Goal: Transaction & Acquisition: Subscribe to service/newsletter

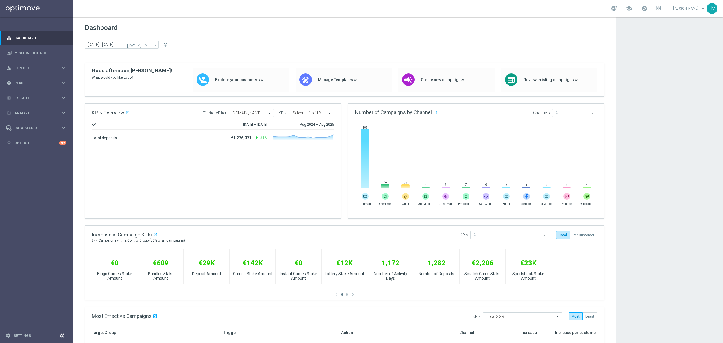
scroll to position [208, 0]
click at [45, 49] on link "Mission Control" at bounding box center [40, 52] width 52 height 15
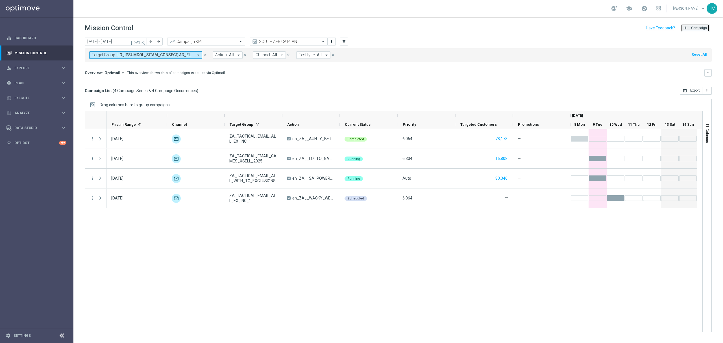
click at [692, 32] on button "add Campaign" at bounding box center [695, 28] width 29 height 8
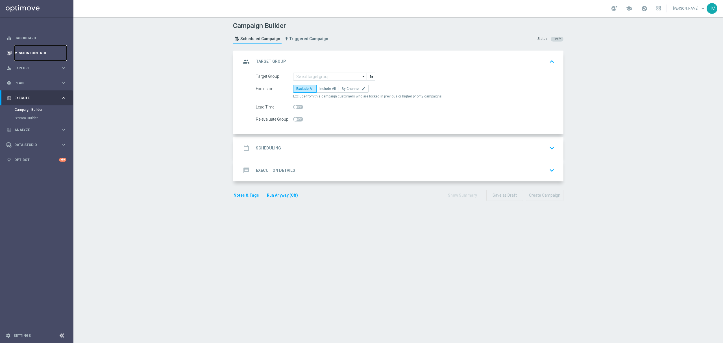
click at [43, 49] on link "Mission Control" at bounding box center [40, 52] width 52 height 15
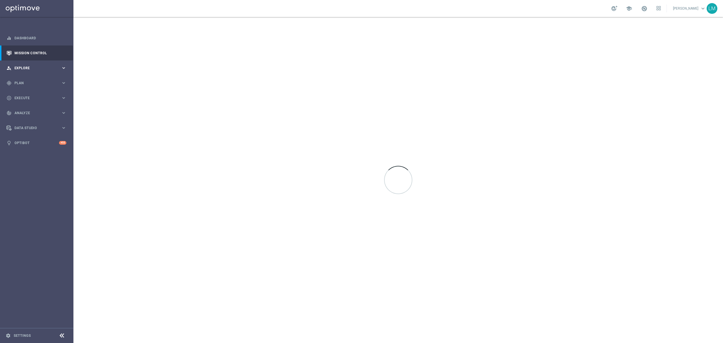
click at [43, 66] on span "Explore" at bounding box center [37, 67] width 47 height 3
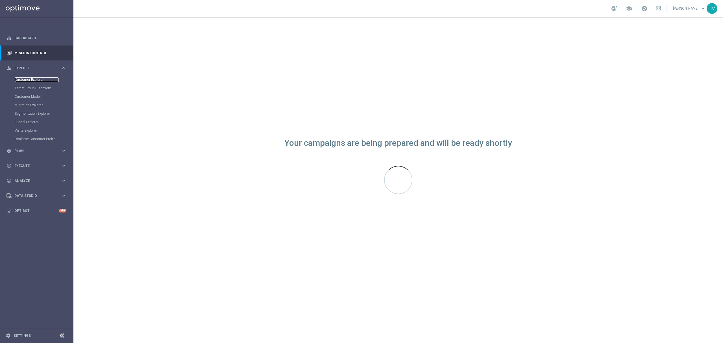
click at [42, 78] on link "Customer Explorer" at bounding box center [37, 79] width 44 height 5
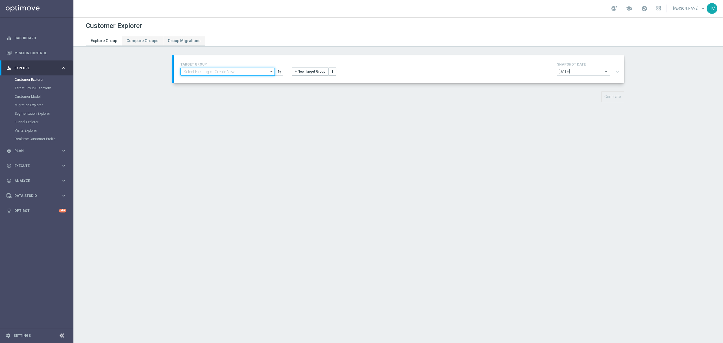
click at [253, 68] on input at bounding box center [227, 72] width 94 height 8
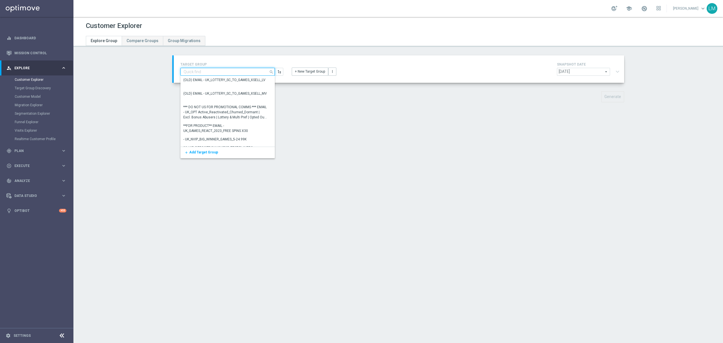
paste input "ZA_TACTICAL_EMAIL_HAS_PLAYED_GAMES_LAST_30_DAYS"
type input "ZA_TACTICAL_EMAIL_HAS_PLAYED_GAMES_LAST_30_DAYS"
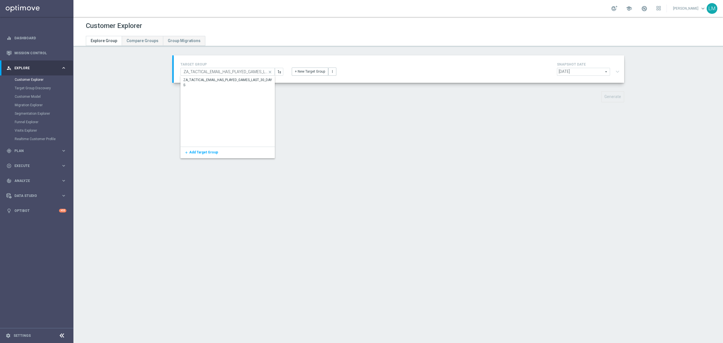
drag, startPoint x: 249, startPoint y: 57, endPoint x: 234, endPoint y: 77, distance: 25.1
click at [236, 76] on div "TARGET GROUP ZA_TACTICAL_EMAIL_HAS_PLAYED_GAMES_LAST_30_DAYS close Drag here to…" at bounding box center [399, 68] width 450 height 27
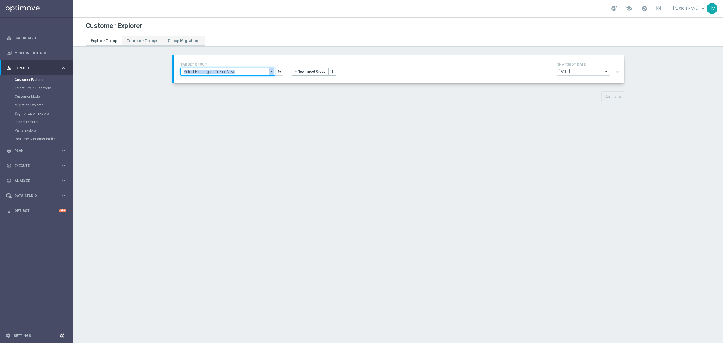
click at [233, 72] on input at bounding box center [227, 72] width 94 height 8
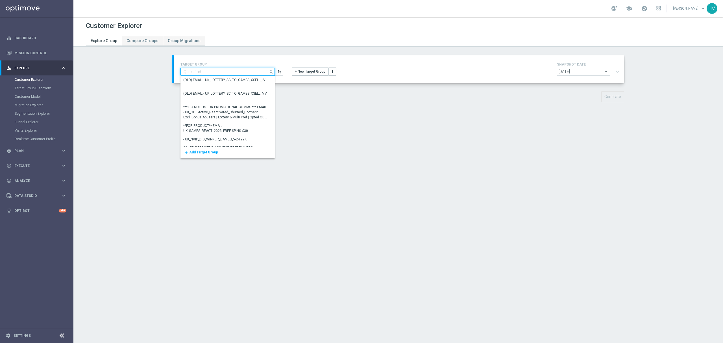
paste input "ZA_TACTICAL_EMAIL_HAS_PLAYED_GAMES_LAST_30_DAYS"
type input "ZA_TACTICAL_EMAIL_HAS_PLAYED_GAMES_LAST_30_DAYS"
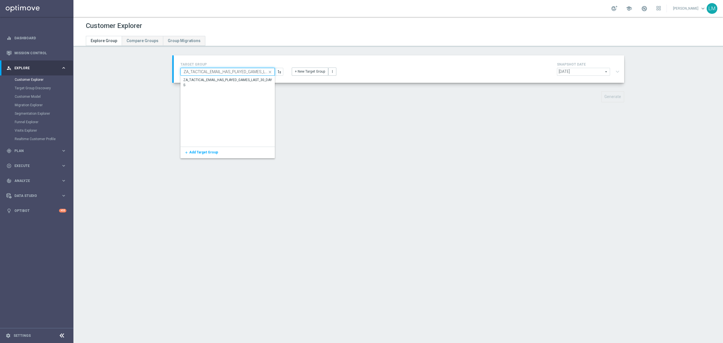
scroll to position [0, 20]
click at [234, 76] on div "ZA_TACTICAL_EMAIL_HAS_PLAYED_GAMES_LAST_30_DAYS" at bounding box center [227, 82] width 95 height 13
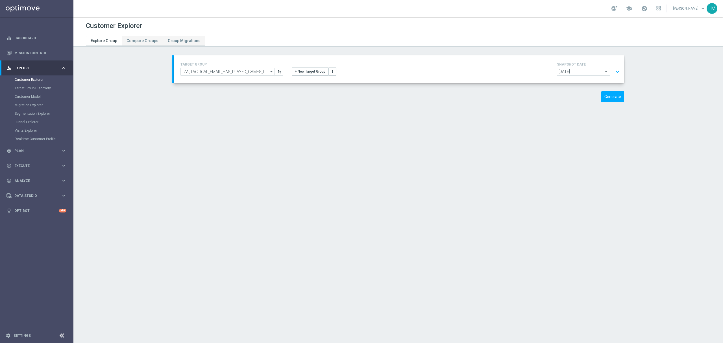
click at [613, 71] on button "expand_more" at bounding box center [617, 71] width 8 height 11
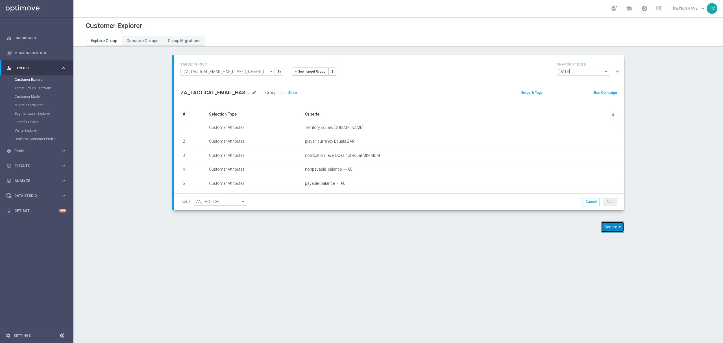
click at [603, 226] on button "Generate" at bounding box center [612, 226] width 23 height 11
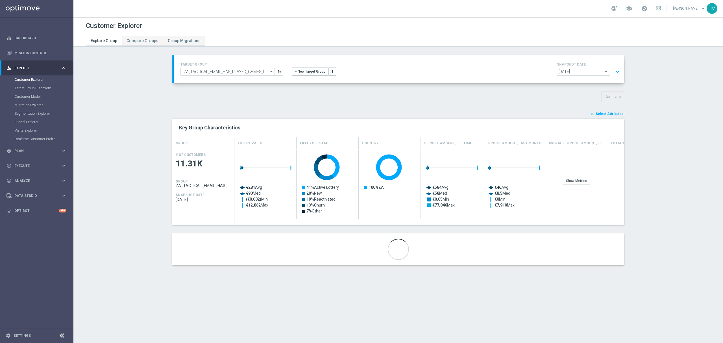
click at [613, 72] on button "expand_more" at bounding box center [617, 71] width 8 height 11
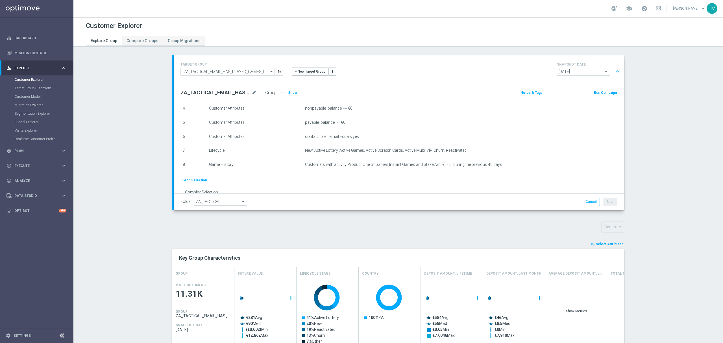
scroll to position [74, 0]
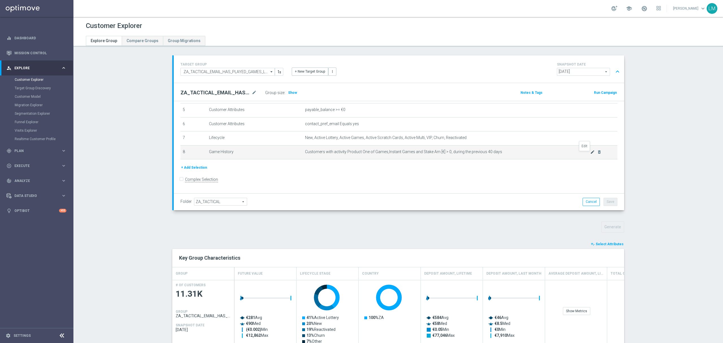
click at [590, 154] on icon "mode_edit" at bounding box center [592, 152] width 5 height 5
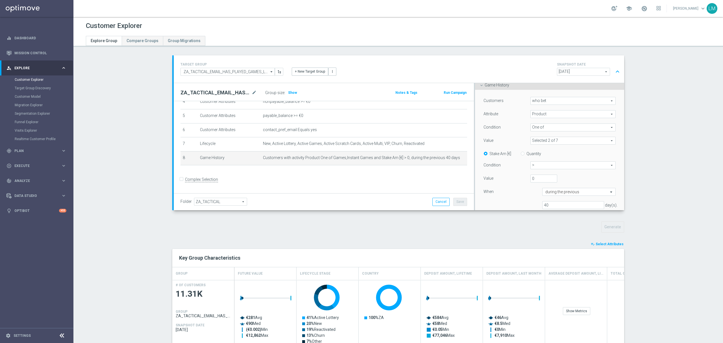
scroll to position [75, 0]
click at [533, 164] on input "0" at bounding box center [543, 165] width 27 height 8
type input "10"
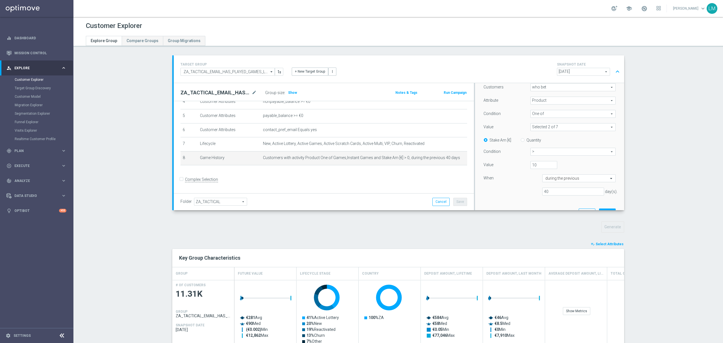
click at [543, 154] on span ">" at bounding box center [573, 151] width 85 height 7
click at [543, 182] on span ">=" at bounding box center [572, 182] width 79 height 5
type input ">="
click at [537, 166] on input "10" at bounding box center [543, 165] width 27 height 8
click at [529, 182] on div "When" at bounding box center [508, 178] width 58 height 9
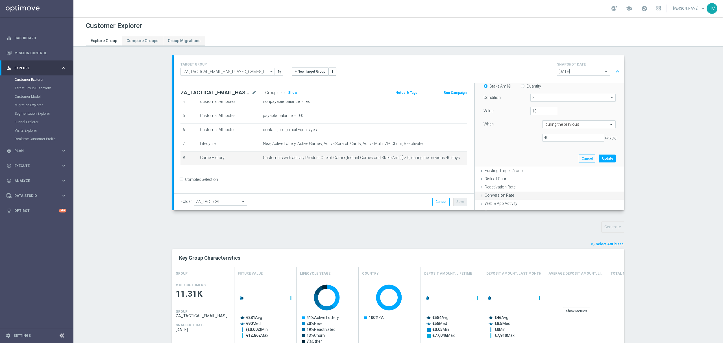
scroll to position [151, 0]
click at [600, 140] on button "Update" at bounding box center [607, 137] width 17 height 8
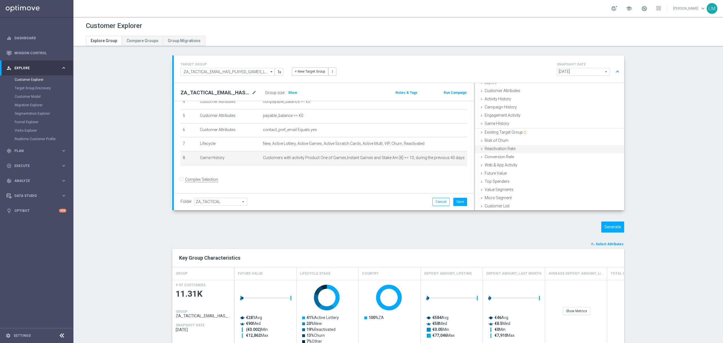
scroll to position [23, 0]
click at [604, 224] on button "Generate" at bounding box center [612, 226] width 23 height 11
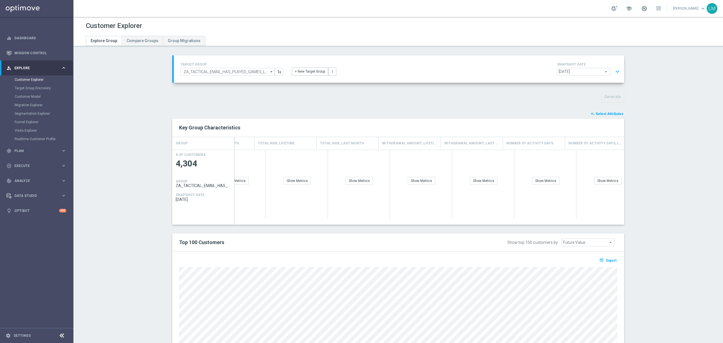
scroll to position [0, 0]
click at [515, 182] on div "Show Metrics" at bounding box center [509, 181] width 27 height 8
click at [613, 75] on button "expand_more" at bounding box center [617, 71] width 8 height 11
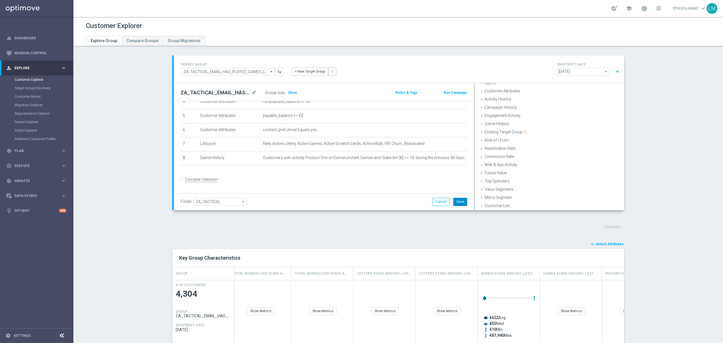
click at [457, 203] on button "Save" at bounding box center [460, 202] width 14 height 8
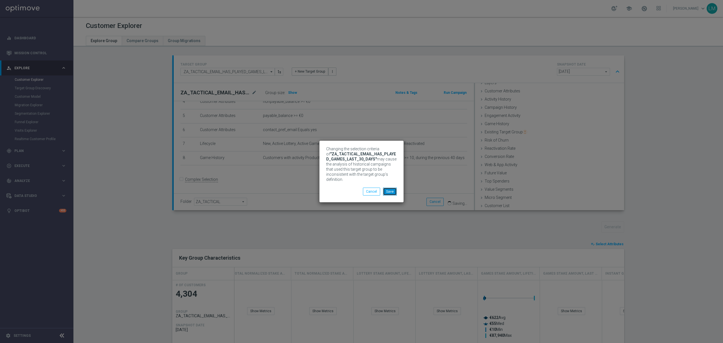
click at [391, 188] on button "Save" at bounding box center [390, 192] width 14 height 8
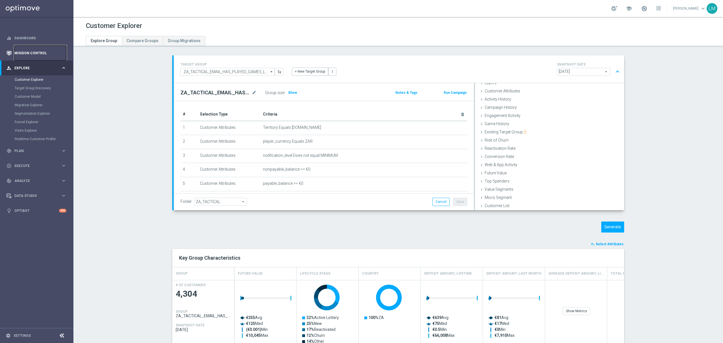
click at [35, 55] on link "Mission Control" at bounding box center [40, 52] width 52 height 15
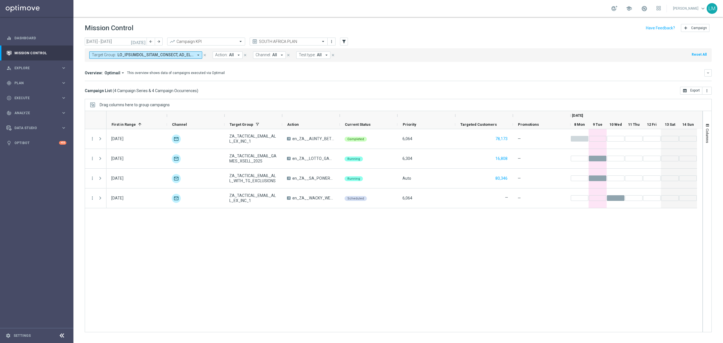
click at [456, 269] on div "08 Sep 2025, Monday unfold_more ZA_TACTICAL_EMAIL_ALL_EX_INC_1 A en_ZA__AUNTY_B…" at bounding box center [404, 230] width 596 height 203
click at [694, 30] on button "add Campaign" at bounding box center [695, 28] width 29 height 8
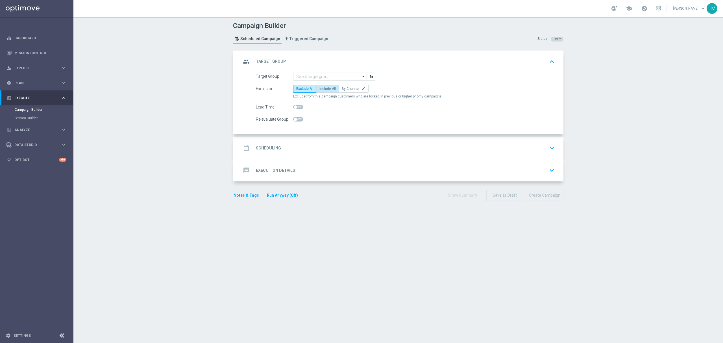
click at [320, 88] on span "Include All" at bounding box center [327, 89] width 16 height 4
click at [320, 88] on input "Include All" at bounding box center [321, 90] width 4 height 4
radio input "true"
click at [320, 74] on input at bounding box center [330, 77] width 74 height 8
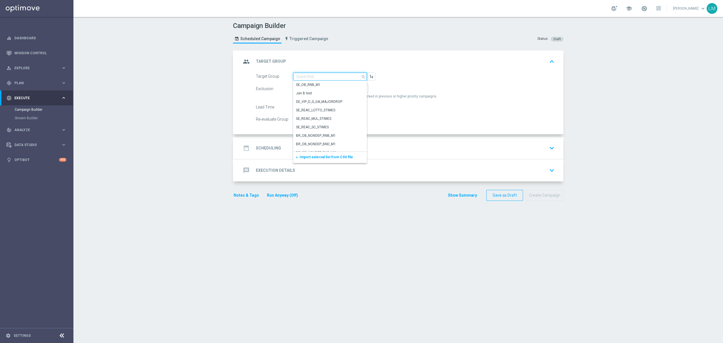
paste input "ZA_TACTICAL_EMAIL_HAS_PLAYED_GAMES_LAST_30_DAYS"
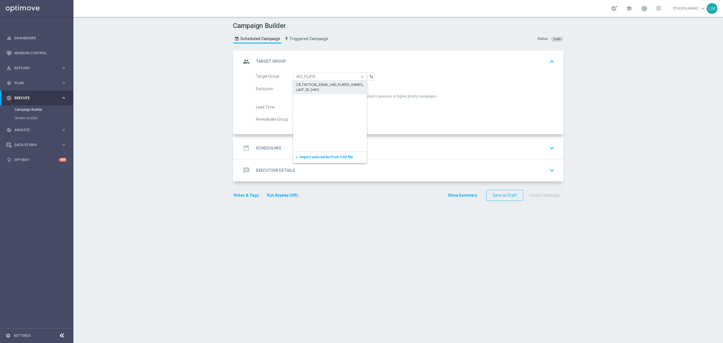
click at [310, 81] on div "ZA_TACTICAL_EMAIL_HAS_PLAYED_GAMES_LAST_30_DAYS" at bounding box center [330, 87] width 74 height 13
type input "ZA_TACTICAL_EMAIL_HAS_PLAYED_GAMES_LAST_30_DAYS"
click at [365, 145] on div "date_range Scheduling keyboard_arrow_down" at bounding box center [398, 148] width 315 height 11
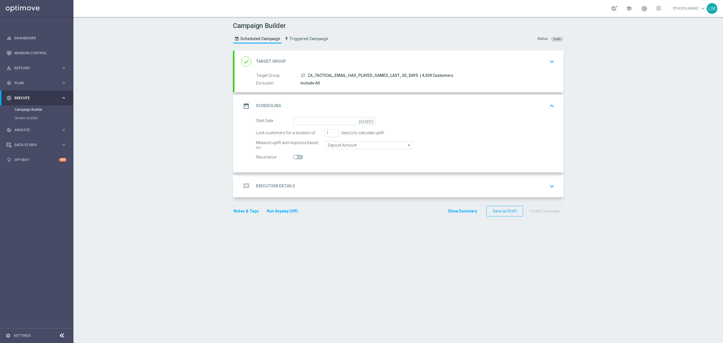
click at [366, 118] on icon "today" at bounding box center [367, 120] width 17 height 6
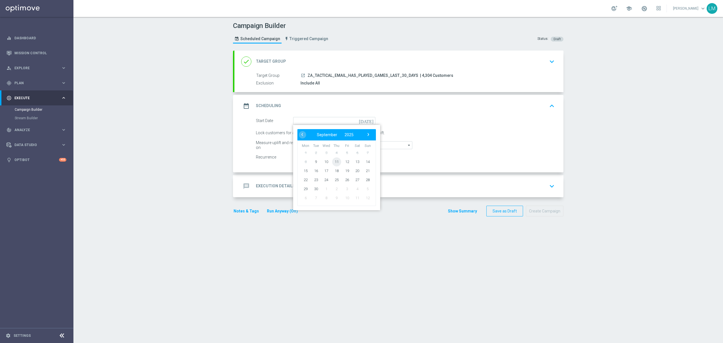
click at [332, 163] on span "11" at bounding box center [336, 161] width 9 height 9
type input "11 Sep 2025"
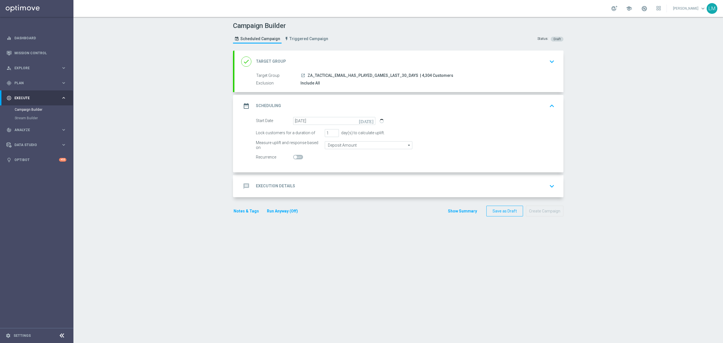
click at [331, 182] on div "message Execution Details keyboard_arrow_down" at bounding box center [398, 186] width 315 height 11
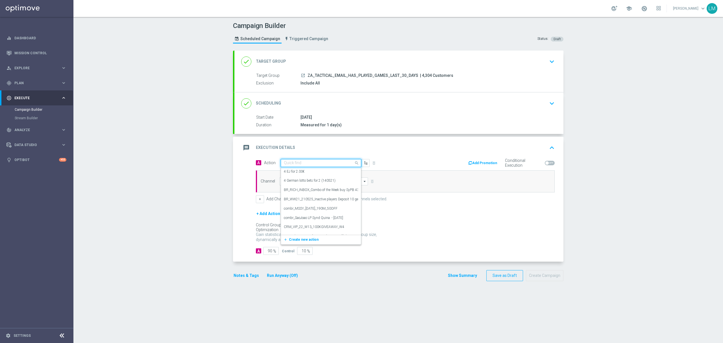
click at [311, 163] on input "text" at bounding box center [315, 163] width 63 height 5
paste input "en_ZA__GAMES_DEPOSIT_STAKE_AND_GET_SEPTEMBER_2025_REMINDER__EMT_ALL_EM_TAC_LT"
type input "en_ZA__GAMES_DEPOSIT_STAKE_AND_GET_SEPTEMBER_2025_REMINDER__EMT_ALL_EM_TAC_LT"
click at [301, 178] on button "add_new Create new action" at bounding box center [320, 180] width 78 height 6
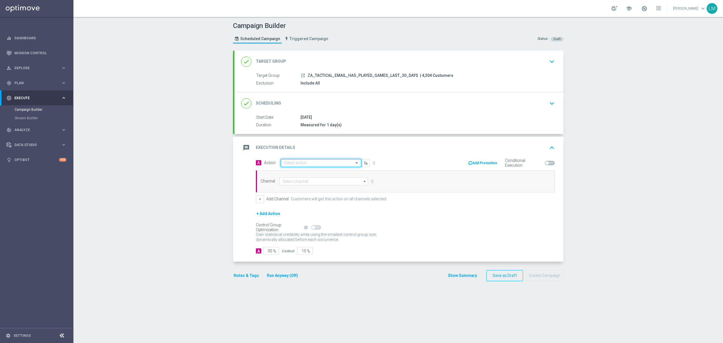
scroll to position [0, 0]
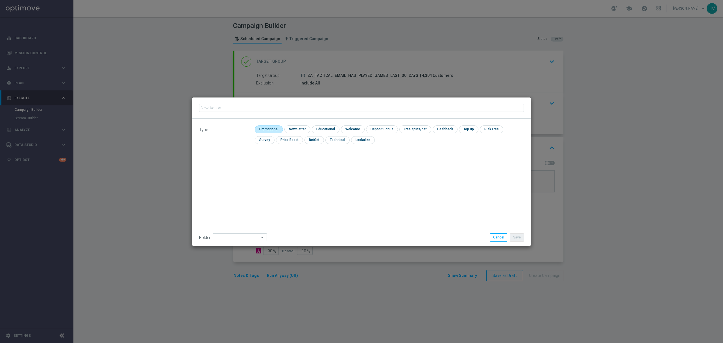
type input "en_ZA__GAMES_DEPOSIT_STAKE_AND_GET_SEPTEMBER_2025_REMINDER__EMT_ALL_EM_TAC_LT"
click at [269, 128] on input "checkbox" at bounding box center [268, 129] width 27 height 8
checkbox input "true"
click at [521, 236] on button "Save" at bounding box center [517, 237] width 14 height 8
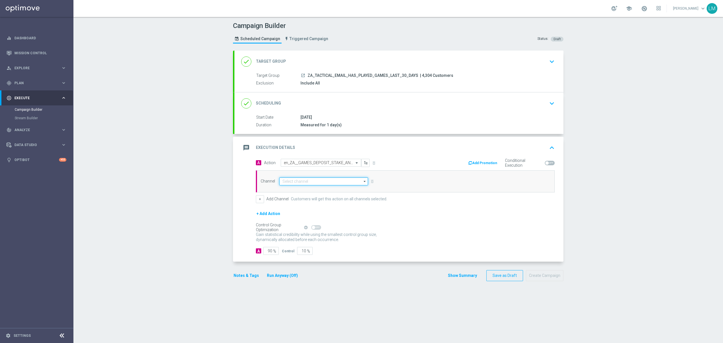
click at [323, 182] on input at bounding box center [323, 181] width 89 height 8
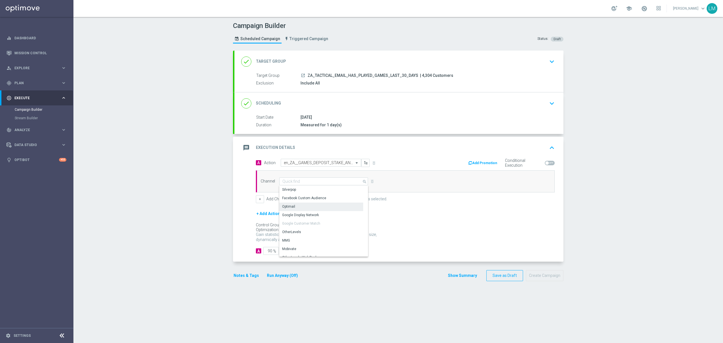
click at [298, 205] on div "Optimail" at bounding box center [321, 206] width 84 height 8
type input "Optimail"
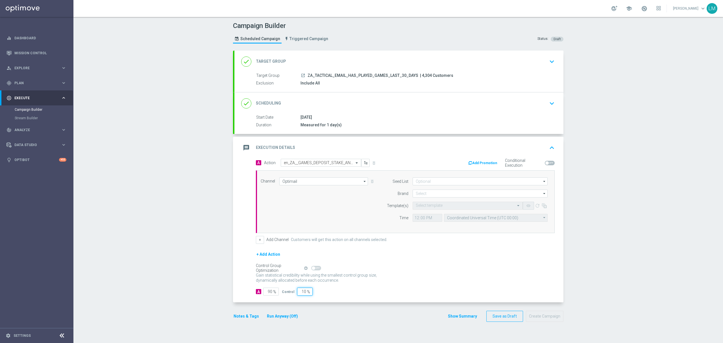
click at [300, 289] on input "10" at bounding box center [305, 291] width 16 height 8
type input "5"
type input "95"
type input "5"
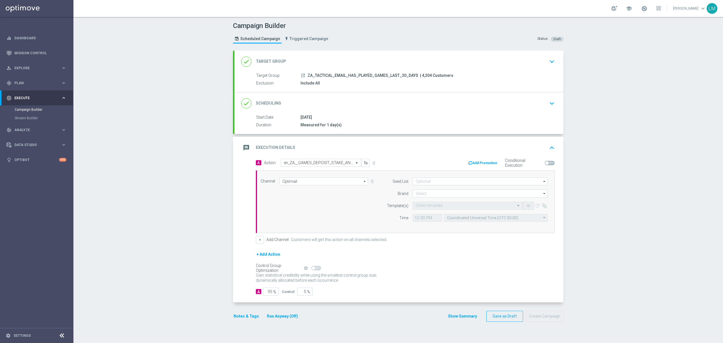
click at [404, 258] on div "+ Add Action" at bounding box center [405, 258] width 299 height 14
click at [425, 197] on input at bounding box center [480, 193] width 135 height 8
click at [426, 211] on div "lottoland" at bounding box center [480, 210] width 135 height 8
type input "lottoland"
click at [427, 206] on input "text" at bounding box center [462, 205] width 93 height 5
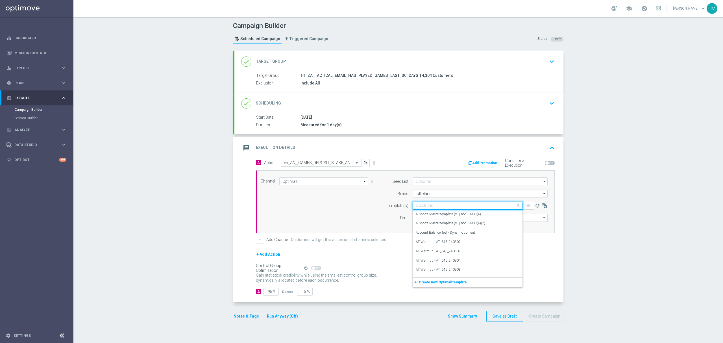
paste input "en_ZA__GAMES_DEPOSIT_STAKE_AND_GET_SEPTEMBER_2025_REMINDER__EMT_ALL_EM_TAC_LT"
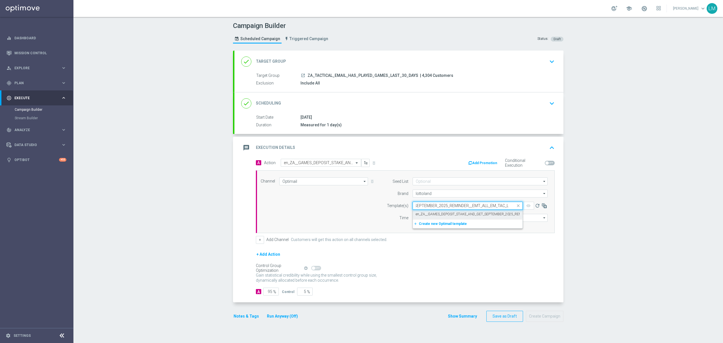
click at [431, 213] on label "en_ZA__GAMES_DEPOSIT_STAKE_AND_GET_SEPTEMBER_2025_REMINDER__EMT_ALL_EM_TAC_LT" at bounding box center [492, 214] width 152 height 5
type input "en_ZA__GAMES_DEPOSIT_STAKE_AND_GET_SEPTEMBER_2025_REMINDER__EMT_ALL_EM_TAC_LT"
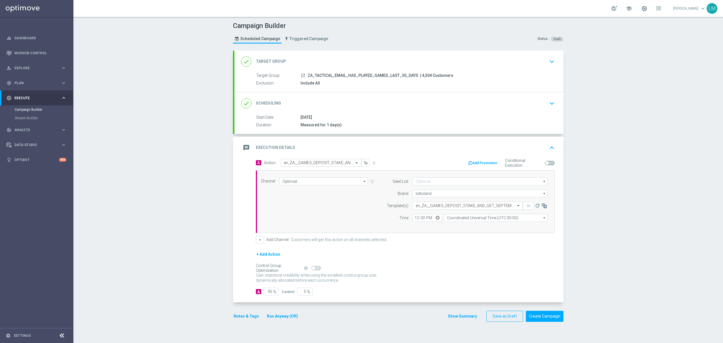
scroll to position [0, 0]
click at [473, 218] on input "Coordinated Universal Time (UTC 00:00)" at bounding box center [496, 218] width 104 height 8
click at [476, 225] on div "Central European Time (Berlin) (UTC +02:00)" at bounding box center [493, 225] width 92 height 5
type input "Central European Time (Berlin) (UTC +02:00)"
click at [367, 217] on div "Channel Optimail Optimail arrow_drop_down Drag here to set row groups Drag here…" at bounding box center [403, 201] width 295 height 49
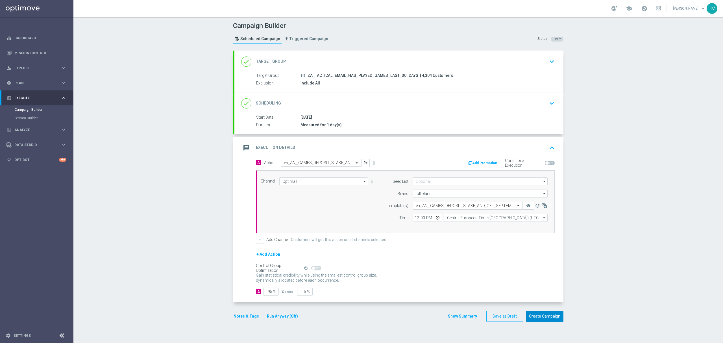
click at [549, 317] on button "Create Campaign" at bounding box center [545, 316] width 38 height 11
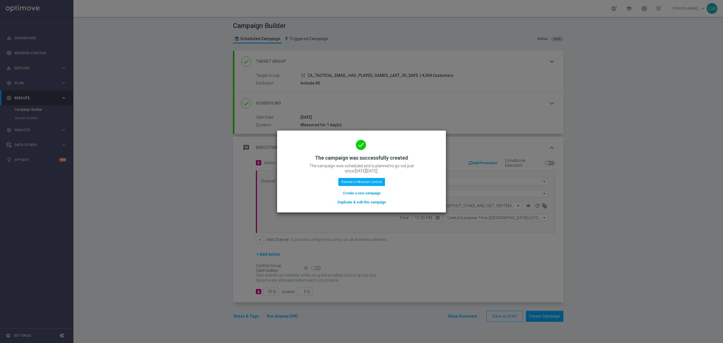
click at [364, 193] on button "Create a new campaign" at bounding box center [361, 193] width 39 height 6
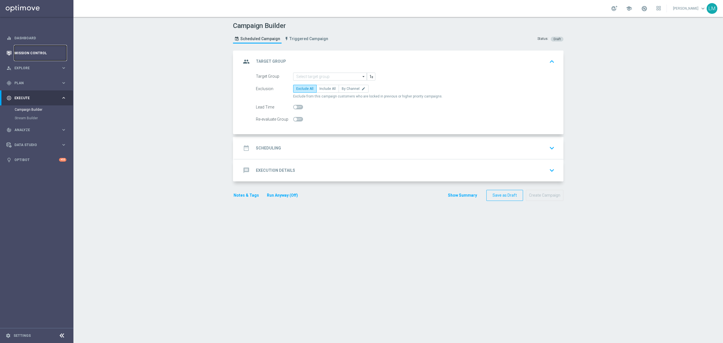
click at [32, 51] on link "Mission Control" at bounding box center [40, 52] width 52 height 15
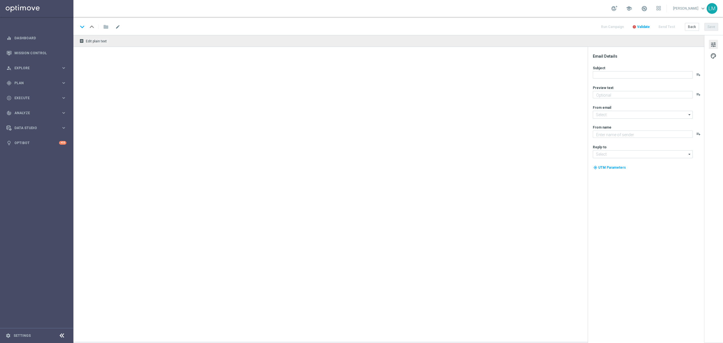
type textarea "Enjoy THREE weekly combo deals and get ready to change lives!"
type textarea "Lottoland"
type input "[EMAIL_ADDRESS][DOMAIN_NAME]"
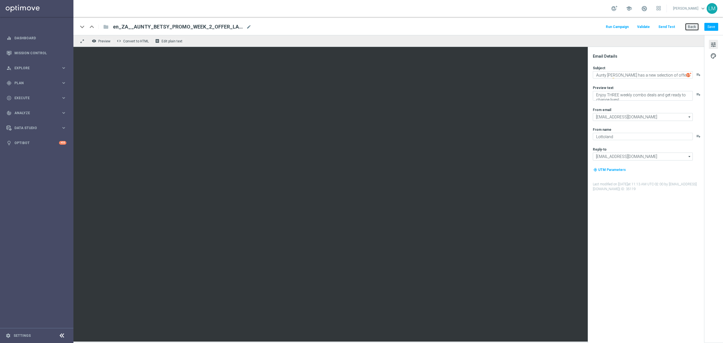
click at [542, 28] on button "Back" at bounding box center [692, 27] width 14 height 8
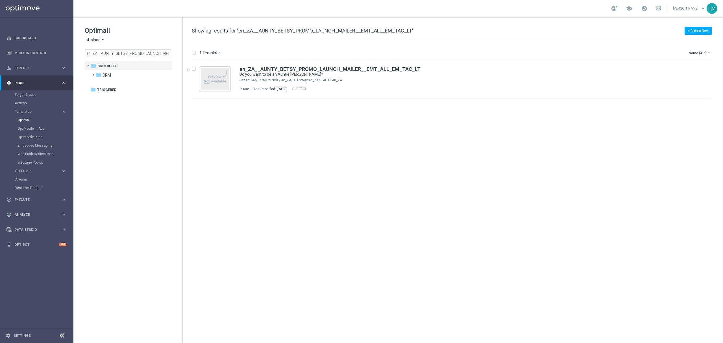
click at [168, 53] on span "close" at bounding box center [167, 53] width 5 height 5
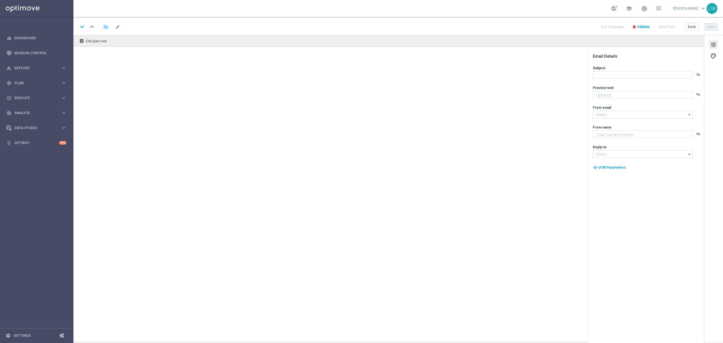
type textarea "Make your choice..."
type input "[EMAIL_ADDRESS][DOMAIN_NAME]"
type textarea "Lottoland"
type input "[EMAIL_ADDRESS][DOMAIN_NAME]"
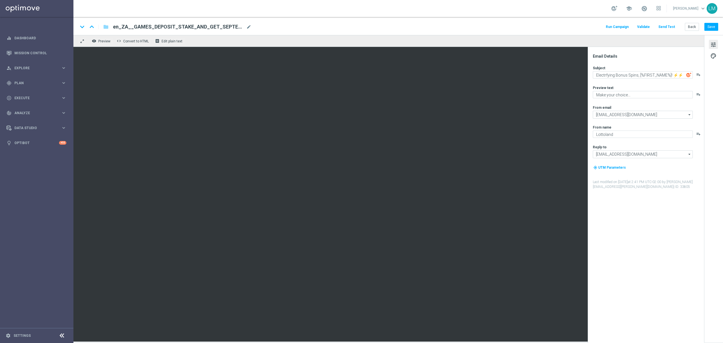
click at [689, 22] on div "keyboard_arrow_down keyboard_arrow_up folder en_ZA__GAMES_DEPOSIT_STAKE_AND_GET…" at bounding box center [398, 26] width 650 height 18
click at [686, 24] on button "Back" at bounding box center [692, 27] width 14 height 8
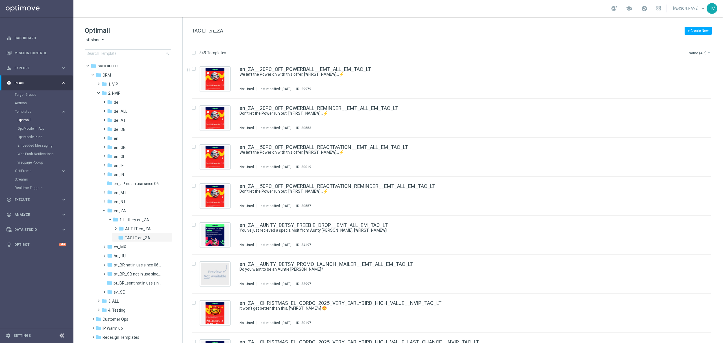
click at [696, 52] on button "Name (A-Z) arrow_drop_down" at bounding box center [699, 52] width 23 height 7
click at [688, 76] on span "Date Modified (Newest)" at bounding box center [690, 78] width 38 height 4
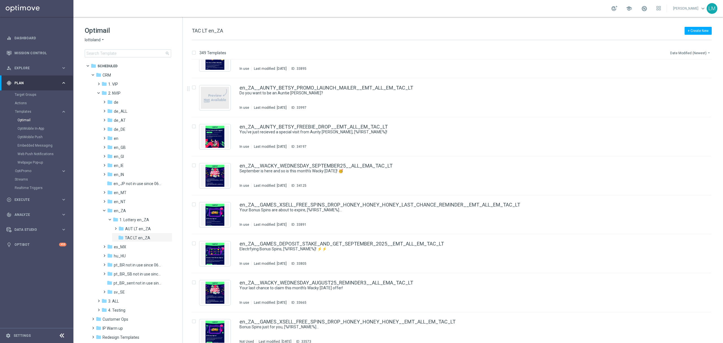
scroll to position [565, 0]
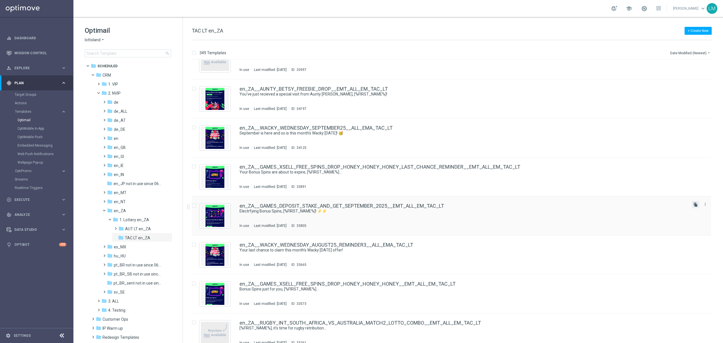
click at [695, 207] on icon "file_copy" at bounding box center [695, 204] width 5 height 5
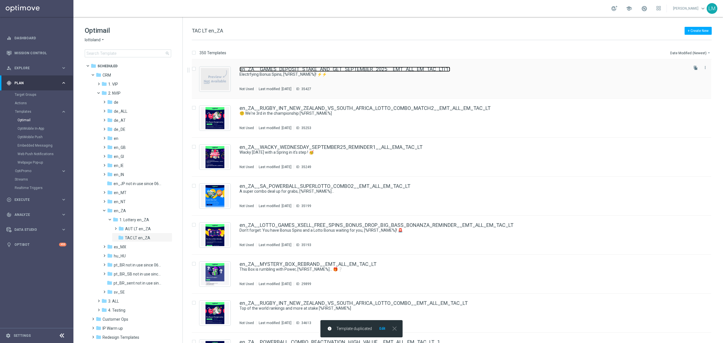
click at [423, 69] on link "en_ZA__GAMES_DEPOSIT_STAKE_AND_GET_SEPTEMBER_2025__EMT_ALL_EM_TAC_LT(1)" at bounding box center [344, 69] width 211 height 5
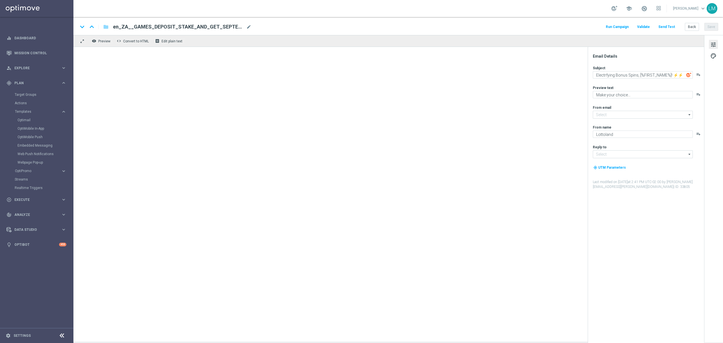
type input "[EMAIL_ADDRESS][DOMAIN_NAME]"
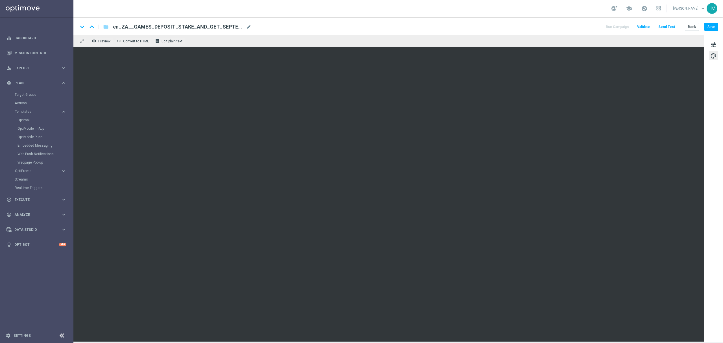
click at [708, 45] on div "tune palette" at bounding box center [713, 188] width 19 height 307
click at [715, 45] on span "tune" at bounding box center [713, 44] width 6 height 7
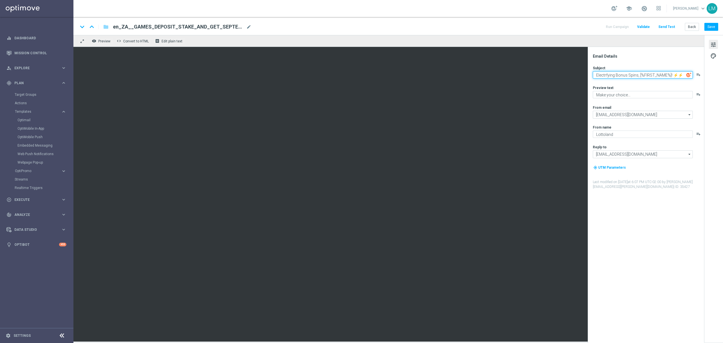
drag, startPoint x: 597, startPoint y: 74, endPoint x: 614, endPoint y: 73, distance: 16.7
click at [614, 73] on textarea "Electrfying Bonus Spins, [%FIRST_NAME%]! ⚡⚡" at bounding box center [643, 74] width 100 height 7
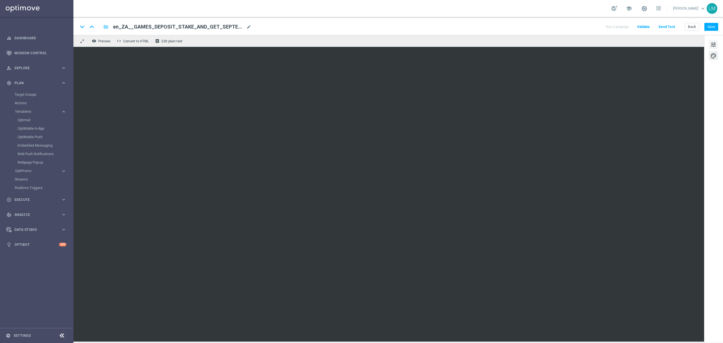
click at [710, 48] on span "tune" at bounding box center [713, 44] width 6 height 7
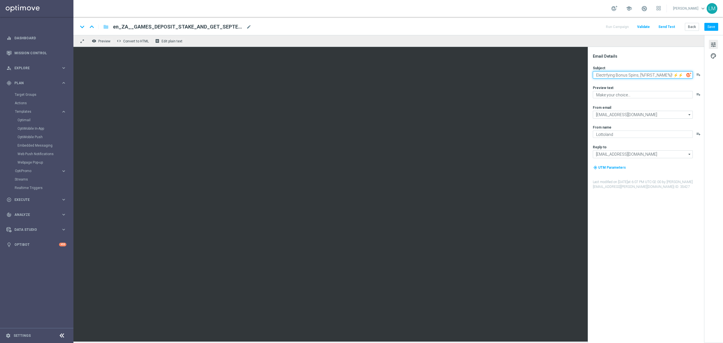
click at [635, 73] on textarea "Electrfying Bonus Spins, [%FIRST_NAME%]! ⚡⚡" at bounding box center [643, 74] width 100 height 7
paste textarea "Remember these Thunderous offer"
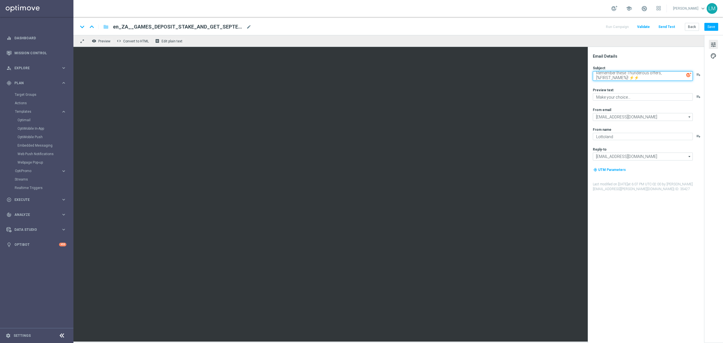
type textarea "Remember these Thunderous offers, [%FIRST_NAME%]! ⚡⚡"
click at [607, 99] on textarea "Make your choice..." at bounding box center [643, 96] width 100 height 7
paste textarea "Bonus Spins availabl"
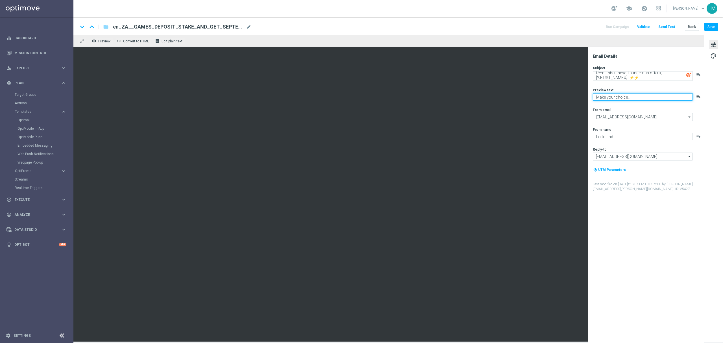
type textarea "Bonus Spins available..."
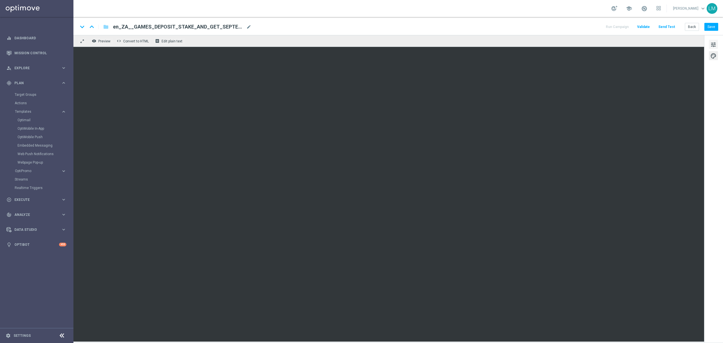
click at [710, 43] on button "tune" at bounding box center [713, 44] width 9 height 9
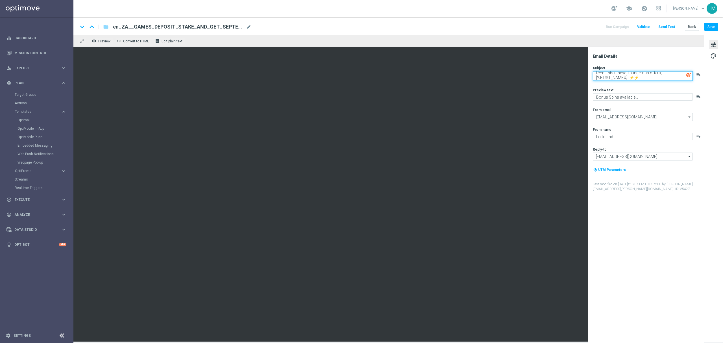
click at [660, 73] on textarea "Remember these Thunderous offers, [%FIRST_NAME%]! ⚡⚡" at bounding box center [643, 76] width 100 height 10
drag, startPoint x: 661, startPoint y: 73, endPoint x: 696, endPoint y: 71, distance: 35.4
click at [696, 71] on div "Subject Remember these Thunderous offers, [%FIRST_NAME%]! ⚡⚡ playlist_add" at bounding box center [648, 73] width 111 height 15
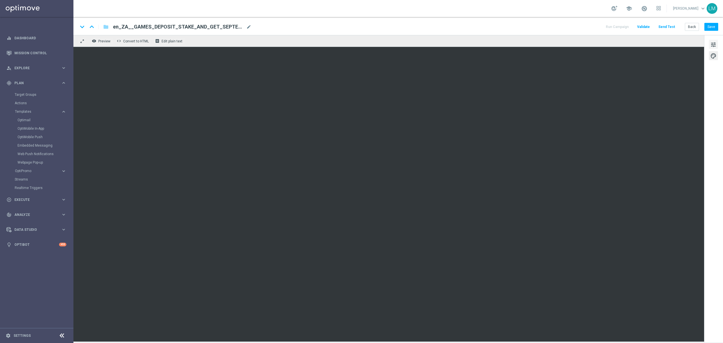
click at [711, 43] on span "tune" at bounding box center [713, 44] width 6 height 7
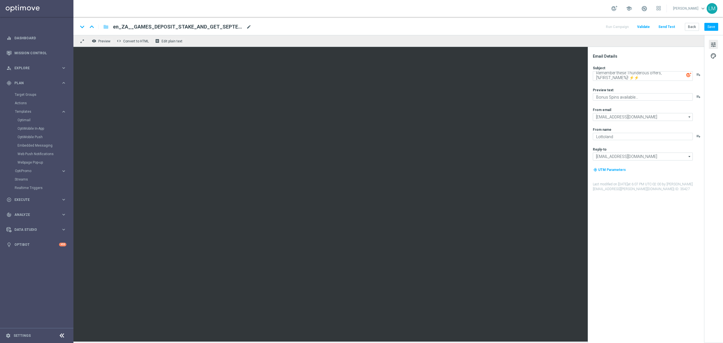
click at [247, 26] on span "mode_edit" at bounding box center [248, 26] width 5 height 5
paste input "REMINDER__EMT_ALL_EM_TAC_LT"
click at [249, 25] on input "en_ZA__GAMES_DEPOSIT_STAKE_AND_GET_SEPTEMBER_2025_REMINDER__EMT_ALL_EM_TAC_LT" at bounding box center [183, 26] width 140 height 7
type input "en_ZA__GAMES_DEPOSIT_STAKE_AND_GET_SEPTEMBER_2025_REMINDER__EMT_ALL_EM_TAC_LT"
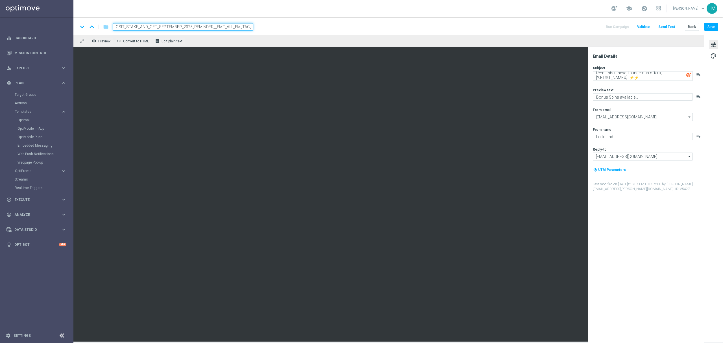
click at [236, 41] on div "remove_red_eye Preview code Convert to HTML receipt Edit plain text" at bounding box center [388, 41] width 631 height 12
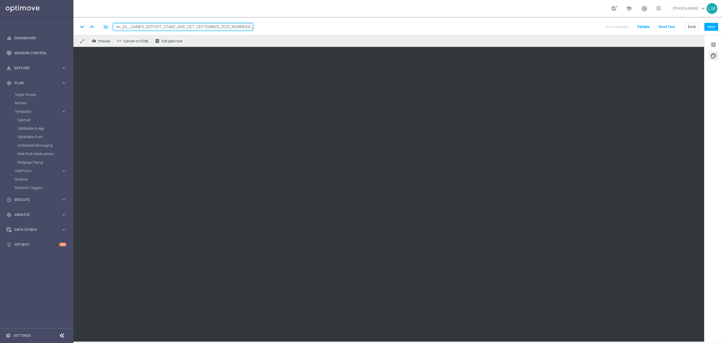
click at [228, 37] on div "remove_red_eye Preview code Convert to HTML receipt Edit plain text" at bounding box center [388, 41] width 631 height 12
click at [225, 25] on input "en_ZA__GAMES_DEPOSIT_STAKE_AND_GET_SEPTEMBER_2025_REMINDER__EMT_ALL_EM_TAC_LT" at bounding box center [183, 26] width 140 height 7
click at [224, 45] on div "remove_red_eye Preview code Convert to HTML receipt Edit plain text" at bounding box center [388, 41] width 631 height 12
click at [228, 42] on div "remove_red_eye Preview code Convert to HTML receipt Edit plain text" at bounding box center [388, 41] width 631 height 12
click at [232, 27] on input "en_ZA__GAMES_DEPOSIT_STAKE_AND_GET_SEPTEMBER_2025_REMINDER__EMT_ALL_EM_TAC_LT" at bounding box center [183, 26] width 140 height 7
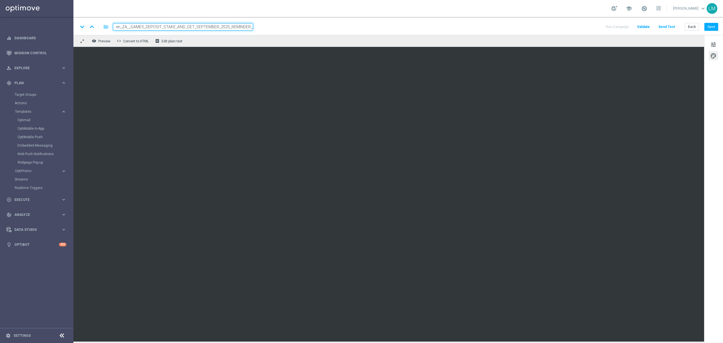
click at [233, 34] on div "keyboard_arrow_down keyboard_arrow_up folder en_ZA__GAMES_DEPOSIT_STAKE_AND_GET…" at bounding box center [398, 26] width 650 height 18
click at [715, 28] on button "Save" at bounding box center [711, 27] width 14 height 8
click at [711, 40] on div "tune palette" at bounding box center [713, 188] width 19 height 307
click at [711, 41] on button "tune" at bounding box center [713, 44] width 9 height 9
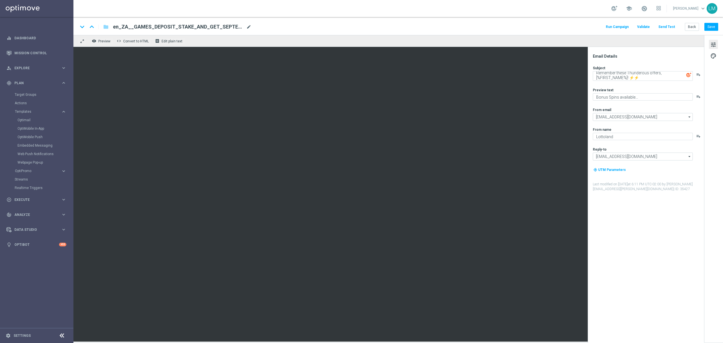
click at [250, 29] on span "mode_edit" at bounding box center [248, 26] width 5 height 5
click at [252, 33] on div "keyboard_arrow_down keyboard_arrow_up folder en_ZA__GAMES_DEPOSIT_STAKE_AND_GET…" at bounding box center [398, 26] width 650 height 18
click at [248, 29] on input "en_ZA__GAMES_DEPOSIT_STAKE_AND_GET_SEPTEMBER_2025_REMINDER__EMT_ALL_EM_TAC_LT" at bounding box center [183, 26] width 140 height 7
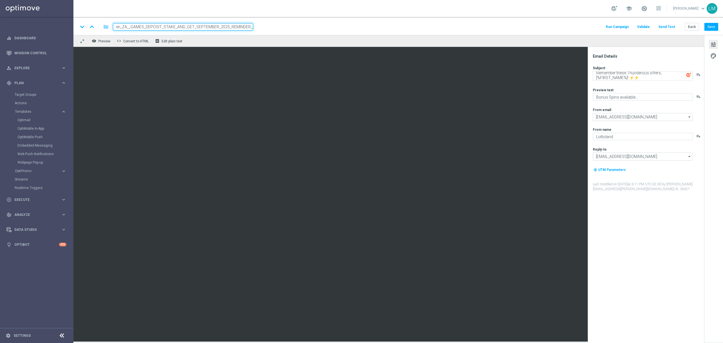
click at [246, 38] on div "remove_red_eye Preview code Convert to HTML receipt Edit plain text" at bounding box center [388, 41] width 631 height 12
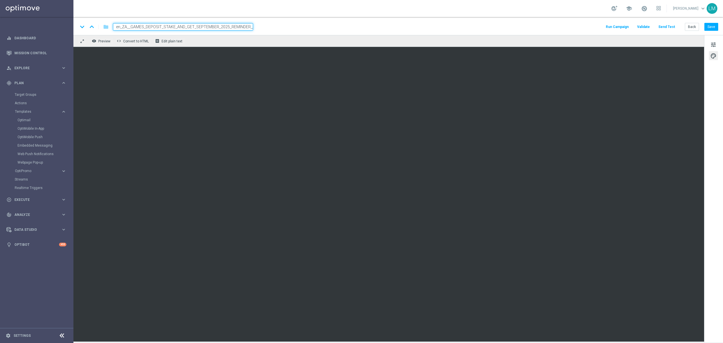
click at [246, 39] on div "remove_red_eye Preview code Convert to HTML receipt Edit plain text" at bounding box center [388, 41] width 631 height 12
click at [246, 30] on input "en_ZA__GAMES_DEPOSIT_STAKE_AND_GET_SEPTEMBER_2025_REMINDER__EMT_ALL_EM_TAC_LT" at bounding box center [183, 26] width 140 height 7
click at [246, 42] on div "remove_red_eye Preview code Convert to HTML receipt Edit plain text" at bounding box center [388, 41] width 631 height 12
click at [712, 26] on button "Save" at bounding box center [711, 27] width 14 height 8
click at [705, 26] on button "Save" at bounding box center [711, 27] width 14 height 8
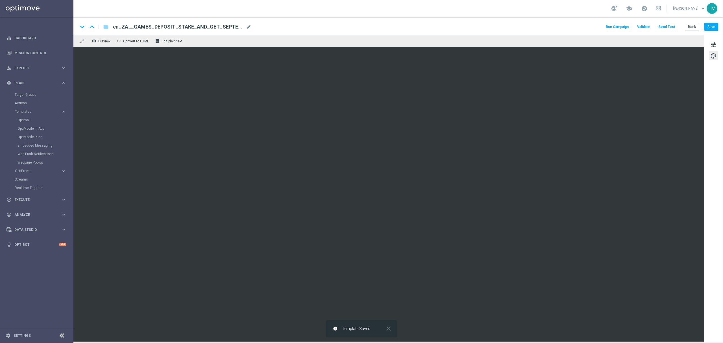
click at [668, 27] on button "Send Test" at bounding box center [666, 27] width 18 height 8
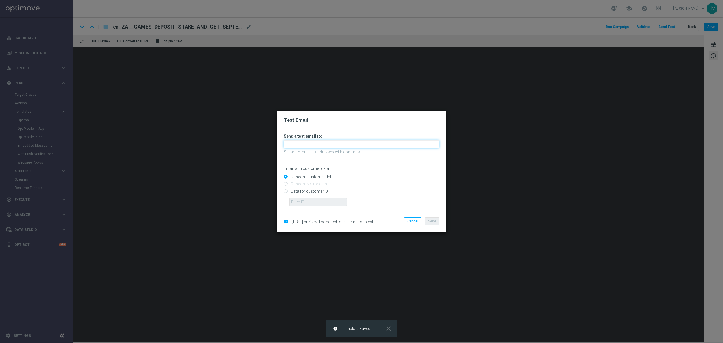
click at [294, 142] on input "text" at bounding box center [361, 144] width 155 height 8
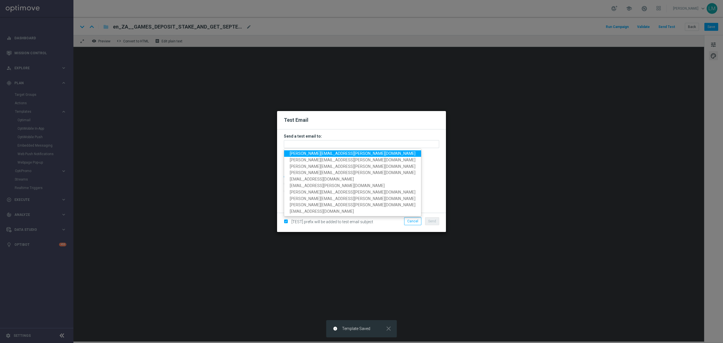
click at [304, 152] on span "millie.purcell@lottoland.com" at bounding box center [353, 153] width 126 height 5
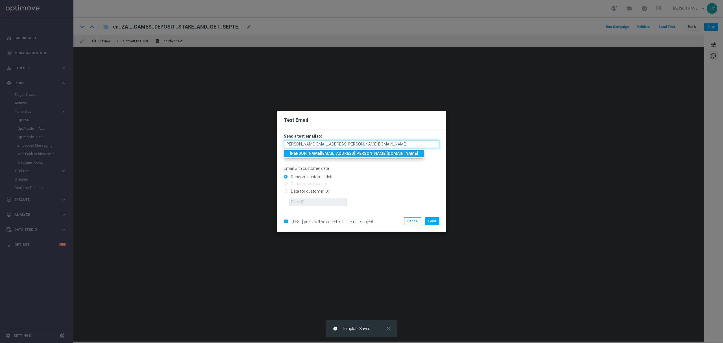
click at [322, 145] on input "millie.purcell@lottoland.com" at bounding box center [361, 144] width 155 height 8
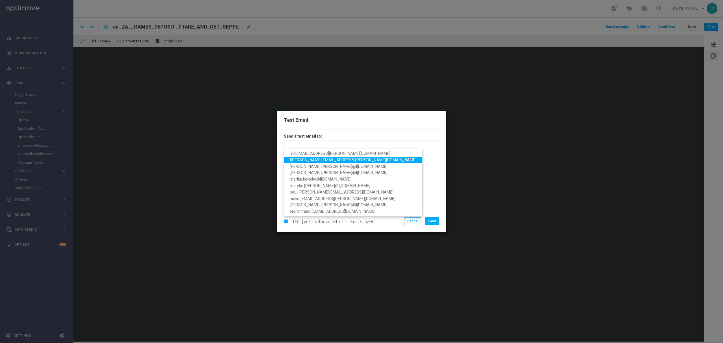
click at [323, 158] on span "l eslie.martinez@lottoland.com" at bounding box center [353, 160] width 127 height 5
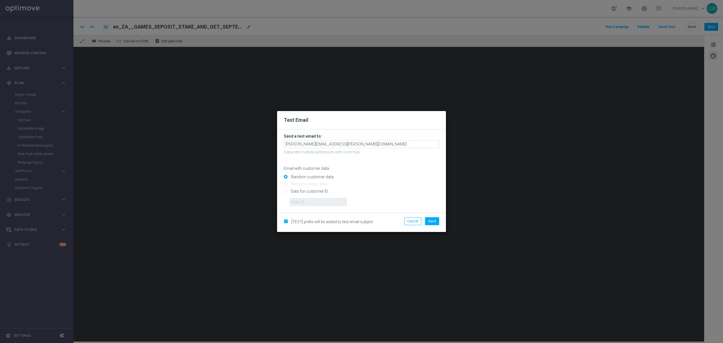
click at [359, 139] on form "Send a test email to: leslie.martinez@lottoland.com Separate multiple addresses…" at bounding box center [361, 170] width 155 height 72
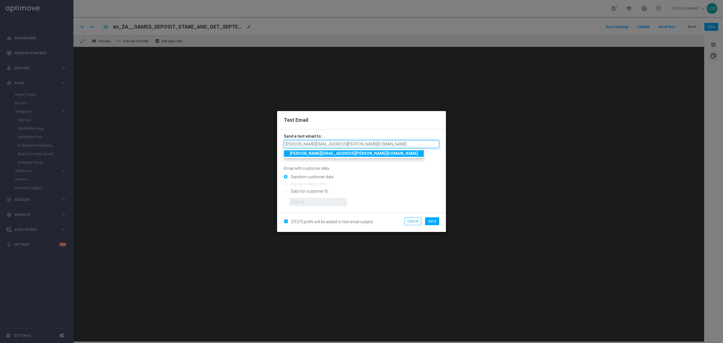
click at [357, 141] on input "leslie.martinez@lottoland.com" at bounding box center [361, 144] width 155 height 8
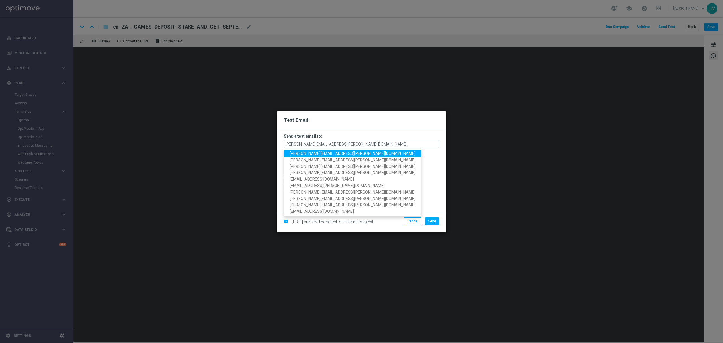
click at [315, 153] on span "millie.purcell@lottoland.com" at bounding box center [353, 153] width 126 height 5
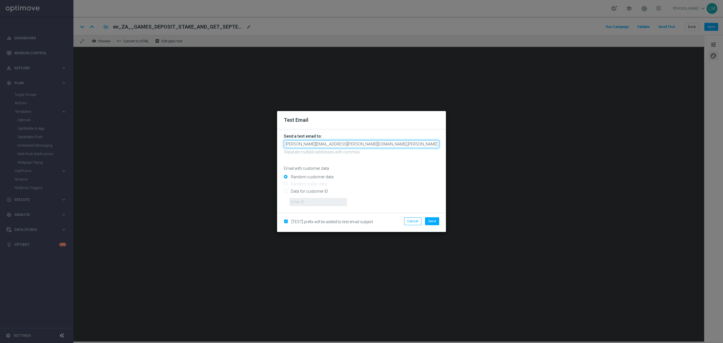
click at [398, 142] on input "leslie.martinez@lottoland.com,millie.purcell@lottoland.com" at bounding box center [361, 144] width 155 height 8
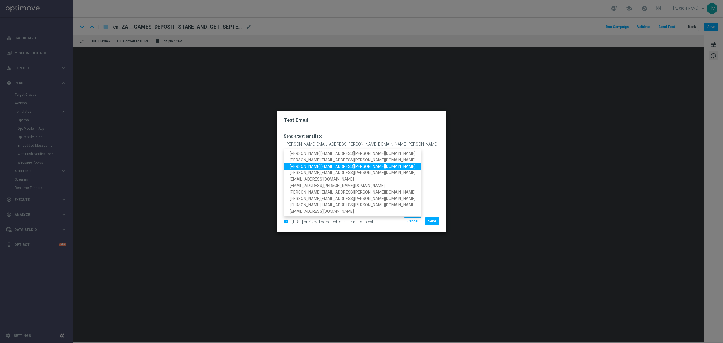
click at [329, 167] on span "ricky.hubbard@lottoland.com" at bounding box center [353, 166] width 126 height 5
type input "leslie.martinez@lottoland.com,millie.purcell@lottoland.com,ricky.hubbard@lottol…"
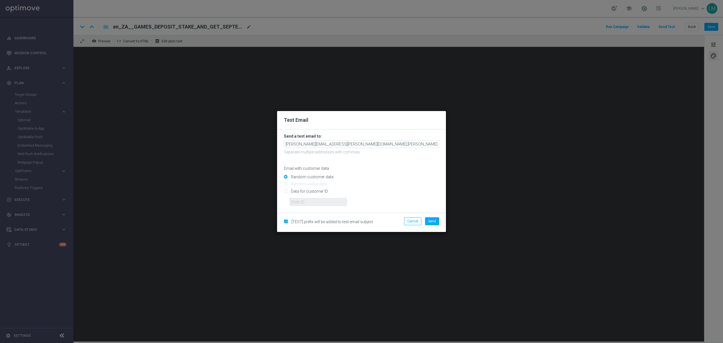
click at [311, 190] on input "Data for customer ID:" at bounding box center [361, 193] width 155 height 8
radio input "true"
click at [307, 176] on input "Random customer data" at bounding box center [361, 179] width 155 height 8
radio input "true"
click at [430, 221] on span "Send" at bounding box center [432, 221] width 8 height 4
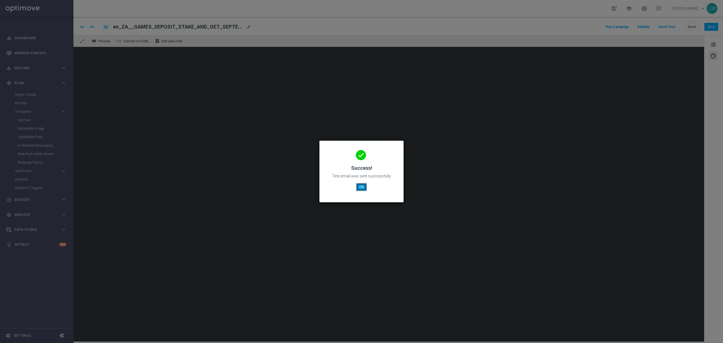
click at [360, 189] on button "OK" at bounding box center [361, 187] width 11 height 8
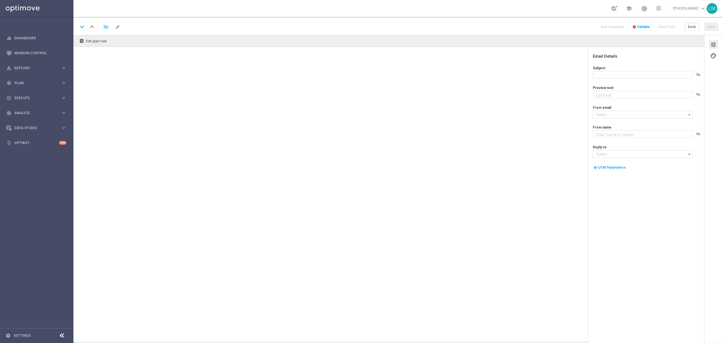
type textarea "Bonus Spins available..."
type textarea "Lottoland"
type input "[EMAIL_ADDRESS][DOMAIN_NAME]"
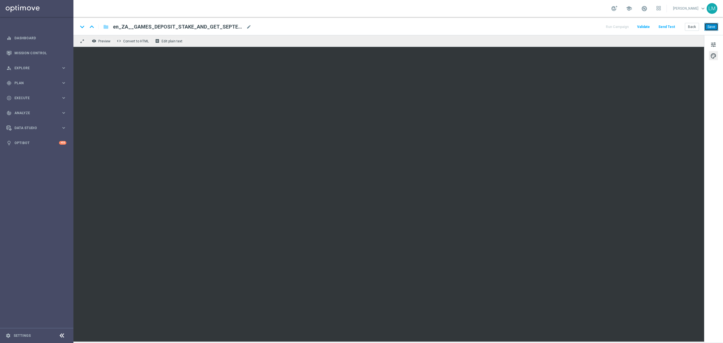
click at [712, 28] on button "Save" at bounding box center [711, 27] width 14 height 8
click at [670, 25] on button "Send Test" at bounding box center [666, 27] width 18 height 8
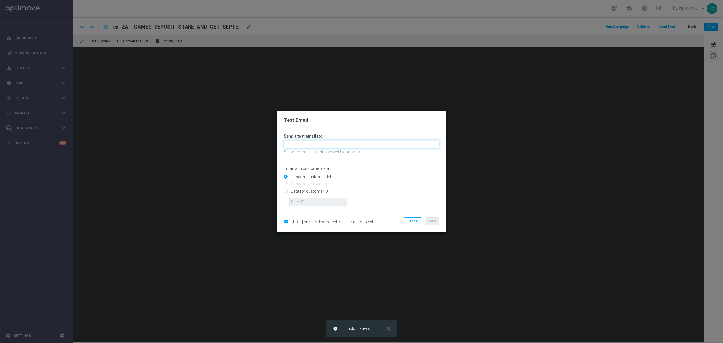
click at [317, 141] on input "text" at bounding box center [361, 144] width 155 height 8
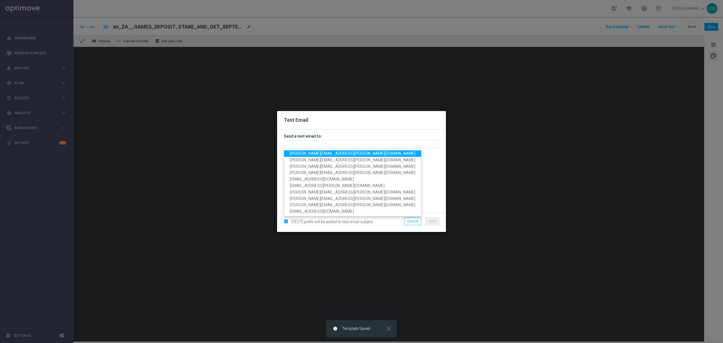
click at [311, 154] on span "[PERSON_NAME][EMAIL_ADDRESS][PERSON_NAME][DOMAIN_NAME]" at bounding box center [353, 153] width 126 height 5
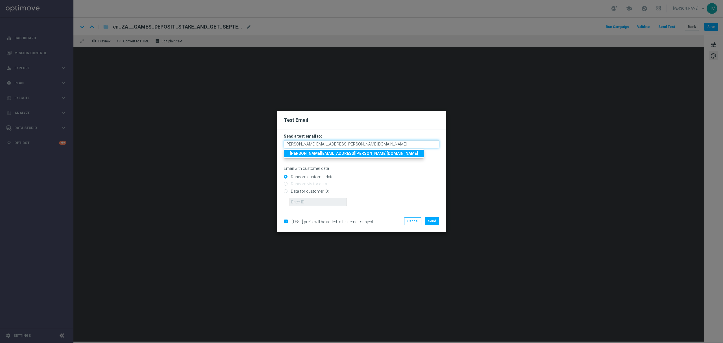
click at [363, 145] on input "[PERSON_NAME][EMAIL_ADDRESS][PERSON_NAME][DOMAIN_NAME]" at bounding box center [361, 144] width 155 height 8
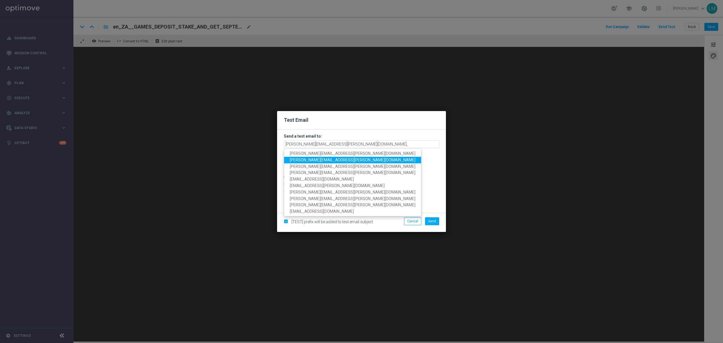
click at [323, 158] on span "[PERSON_NAME][EMAIL_ADDRESS][PERSON_NAME][DOMAIN_NAME]" at bounding box center [353, 160] width 126 height 5
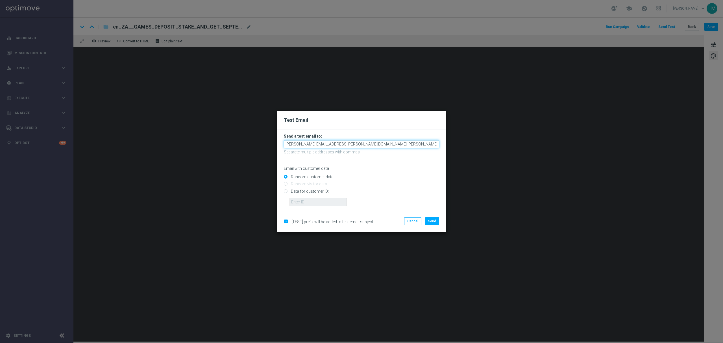
click at [390, 145] on input "leslie.martinez@lottoland.com,millie.purcell@lottoland.com" at bounding box center [361, 144] width 155 height 8
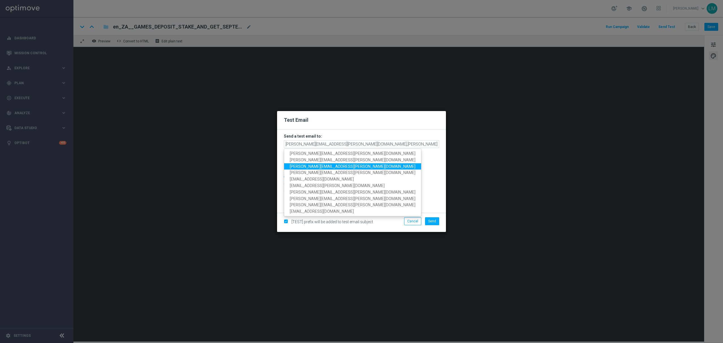
click at [334, 167] on span "ricky.hubbard@lottoland.com" at bounding box center [353, 166] width 126 height 5
type input "leslie.martinez@lottoland.com,millie.purcell@lottoland.com,ricky.hubbard@lottol…"
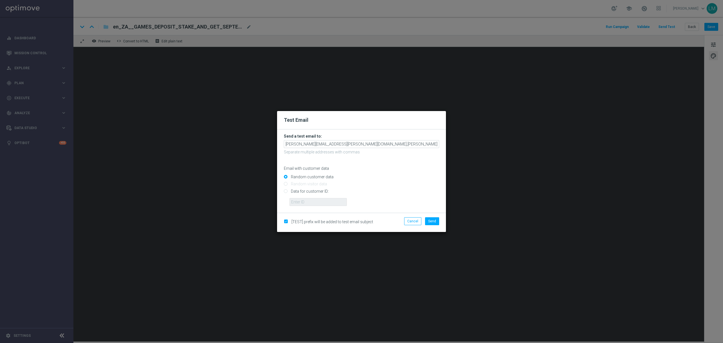
click at [311, 189] on input "Data for customer ID:" at bounding box center [361, 193] width 155 height 8
radio input "true"
click at [310, 172] on div "Random customer data" at bounding box center [361, 175] width 155 height 7
click at [311, 175] on label "Random customer data" at bounding box center [311, 176] width 44 height 5
click at [311, 175] on input "Random customer data" at bounding box center [361, 179] width 155 height 8
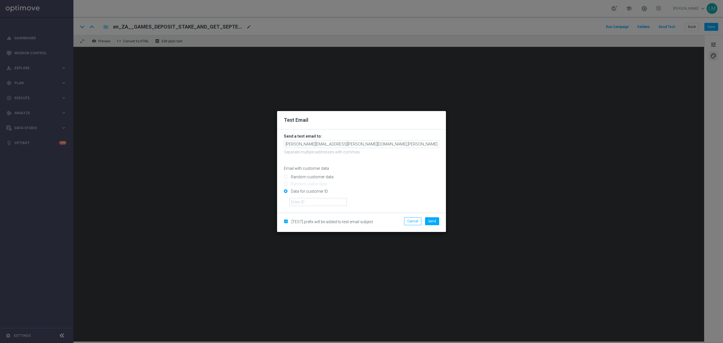
radio input "true"
click at [432, 222] on span "Send" at bounding box center [432, 221] width 8 height 4
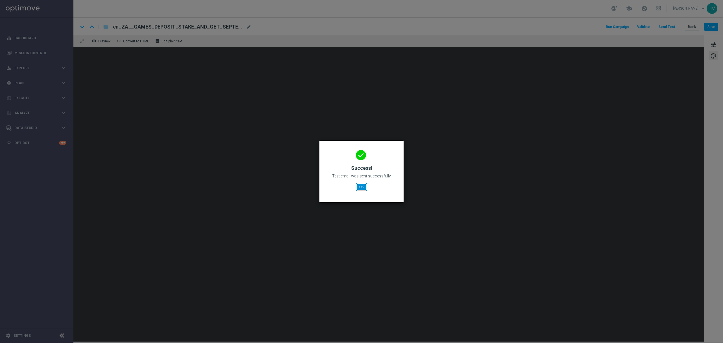
click at [364, 186] on button "OK" at bounding box center [361, 187] width 11 height 8
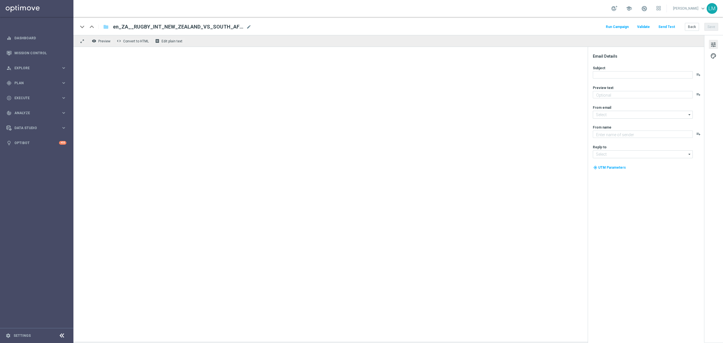
type textarea "Don't worry, here's a 1st place offer for you 👀"
type textarea "Lottoland"
type input "[EMAIL_ADDRESS][DOMAIN_NAME]"
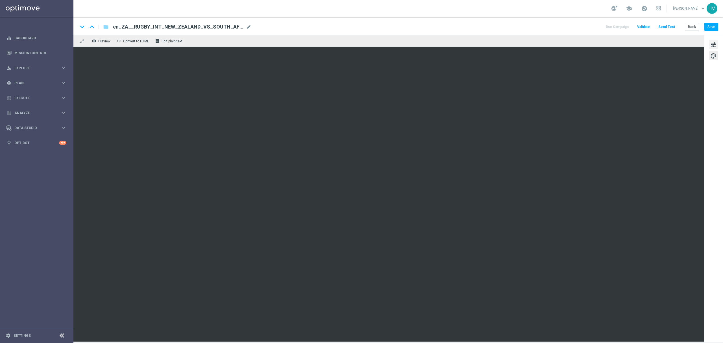
click at [716, 46] on span "tune" at bounding box center [713, 44] width 6 height 7
click at [707, 27] on button "Save" at bounding box center [711, 27] width 14 height 8
click at [714, 46] on span "tune" at bounding box center [713, 44] width 6 height 7
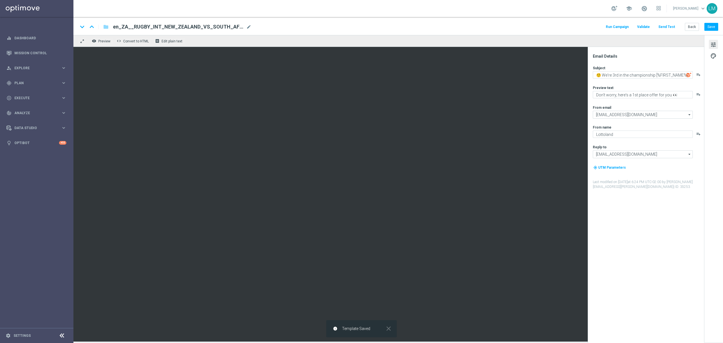
click at [672, 28] on button "Send Test" at bounding box center [666, 27] width 18 height 8
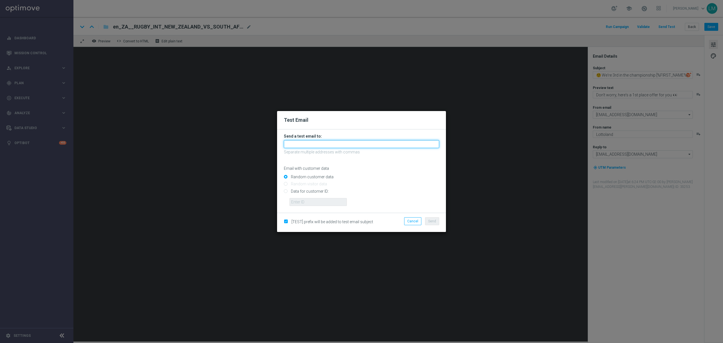
click at [376, 145] on input "text" at bounding box center [361, 144] width 155 height 8
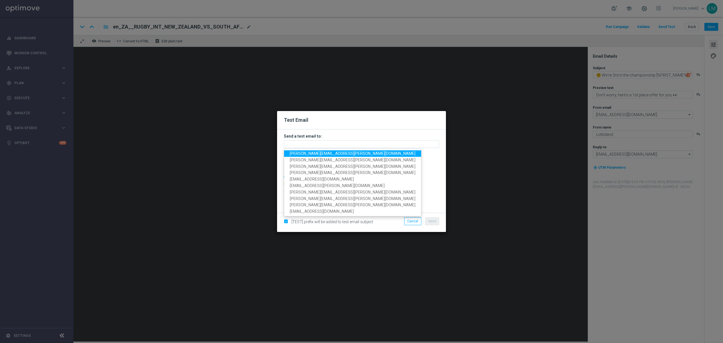
click at [328, 151] on span "[PERSON_NAME][EMAIL_ADDRESS][PERSON_NAME][DOMAIN_NAME]" at bounding box center [353, 153] width 126 height 5
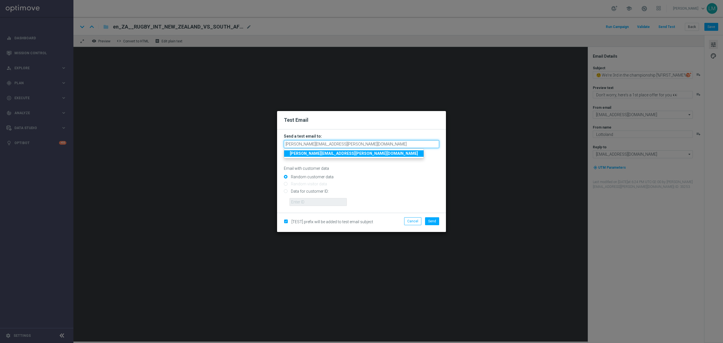
click at [357, 145] on input "[PERSON_NAME][EMAIL_ADDRESS][PERSON_NAME][DOMAIN_NAME]" at bounding box center [361, 144] width 155 height 8
click at [350, 142] on input "[PERSON_NAME][EMAIL_ADDRESS][PERSON_NAME][DOMAIN_NAME]" at bounding box center [361, 144] width 155 height 8
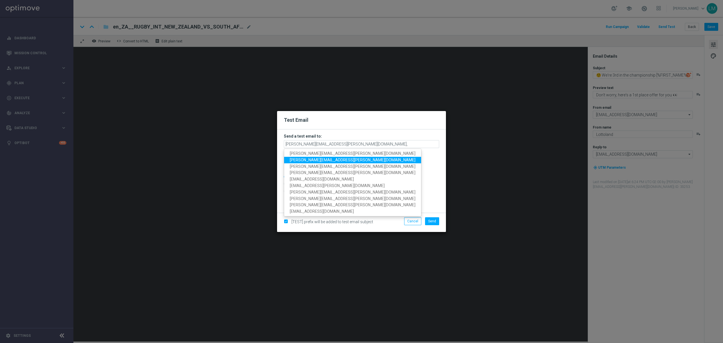
click at [320, 159] on span "[PERSON_NAME][EMAIL_ADDRESS][PERSON_NAME][DOMAIN_NAME]" at bounding box center [353, 160] width 126 height 5
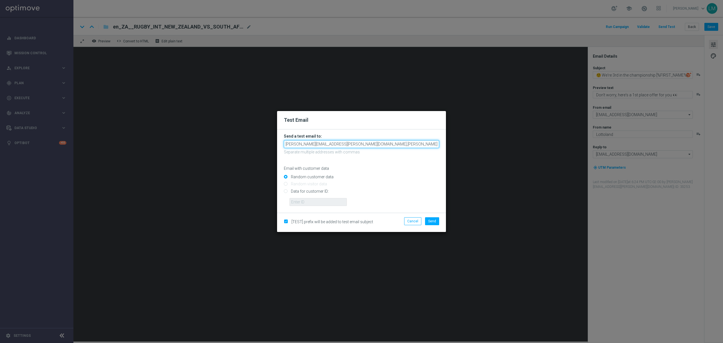
click at [393, 143] on input "[PERSON_NAME][EMAIL_ADDRESS][PERSON_NAME][DOMAIN_NAME],[PERSON_NAME][DOMAIN_NAM…" at bounding box center [361, 144] width 155 height 8
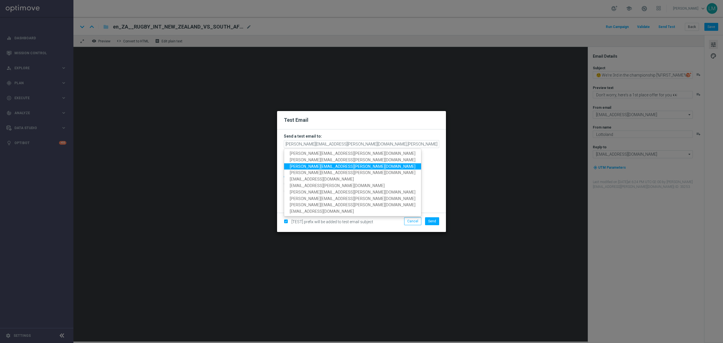
click at [318, 165] on span "[PERSON_NAME][EMAIL_ADDRESS][PERSON_NAME][DOMAIN_NAME]" at bounding box center [353, 166] width 126 height 5
type input "[PERSON_NAME][EMAIL_ADDRESS][PERSON_NAME][DOMAIN_NAME],[PERSON_NAME][DOMAIN_NAM…"
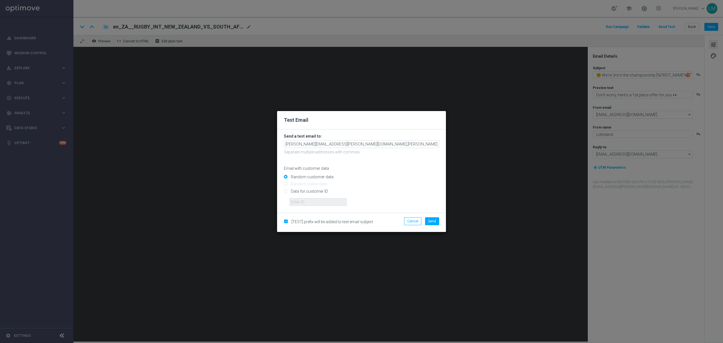
click at [305, 190] on input "Data for customer ID:" at bounding box center [361, 193] width 155 height 8
radio input "true"
click at [310, 201] on input "text" at bounding box center [317, 202] width 57 height 8
type input "10505907"
click at [435, 221] on span "Send" at bounding box center [432, 221] width 8 height 4
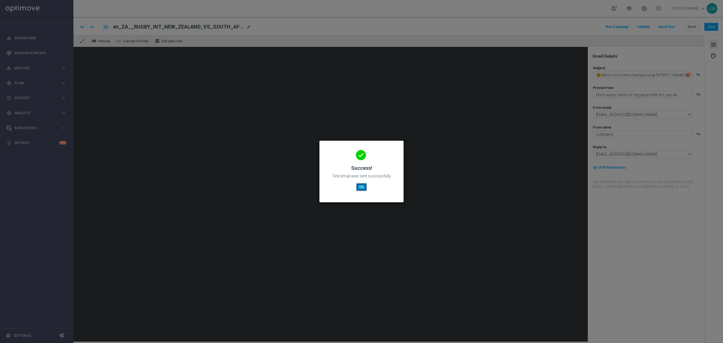
click at [361, 186] on button "OK" at bounding box center [361, 187] width 11 height 8
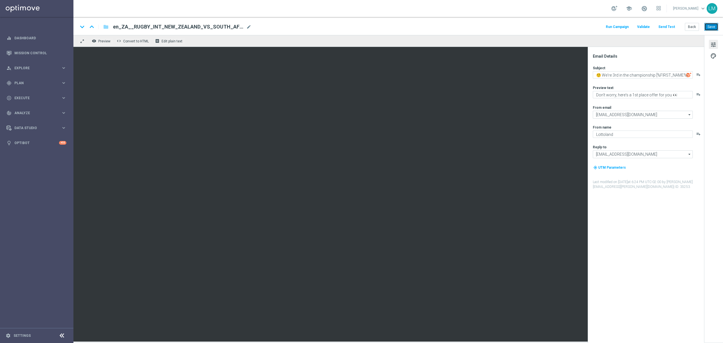
click at [713, 25] on button "Save" at bounding box center [711, 27] width 14 height 8
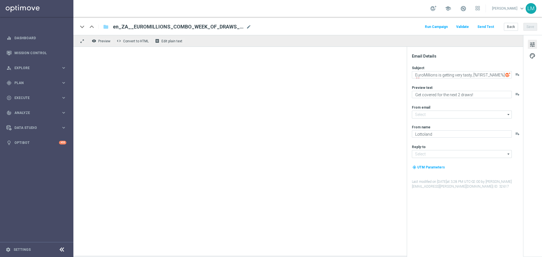
type input "[EMAIL_ADDRESS][DOMAIN_NAME]"
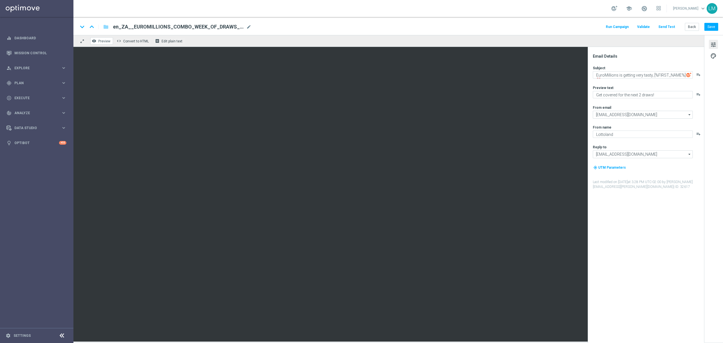
click at [102, 44] on button "remove_red_eye Preview" at bounding box center [101, 40] width 23 height 7
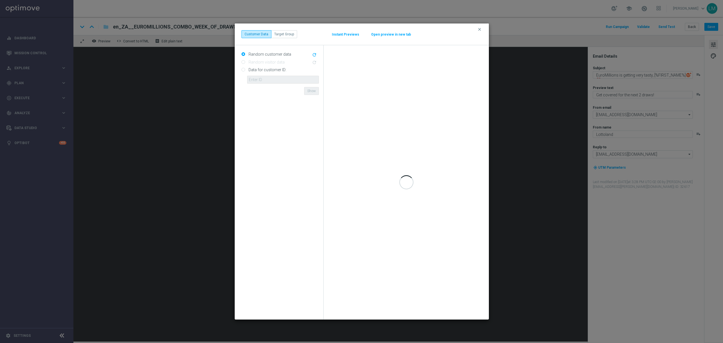
click at [263, 70] on label "Data for customer ID:" at bounding box center [266, 69] width 39 height 5
click at [245, 70] on input "Data for customer ID:" at bounding box center [243, 70] width 4 height 4
radio input "true"
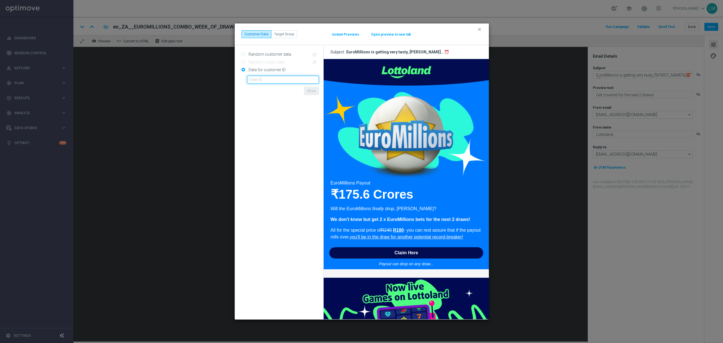
click at [271, 77] on input "text" at bounding box center [283, 80] width 72 height 8
type input "10505907"
click at [312, 94] on button "Show" at bounding box center [311, 91] width 15 height 8
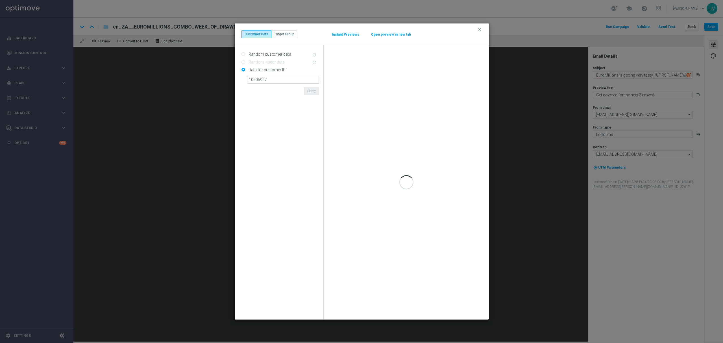
click at [376, 35] on button "Open preview in new tab" at bounding box center [391, 34] width 40 height 5
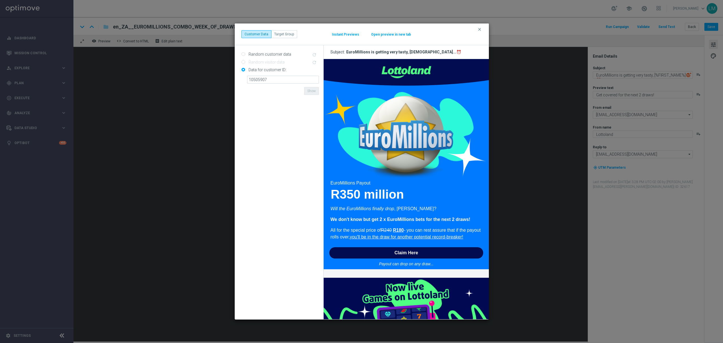
click at [373, 33] on button "Open preview in new tab" at bounding box center [391, 34] width 40 height 5
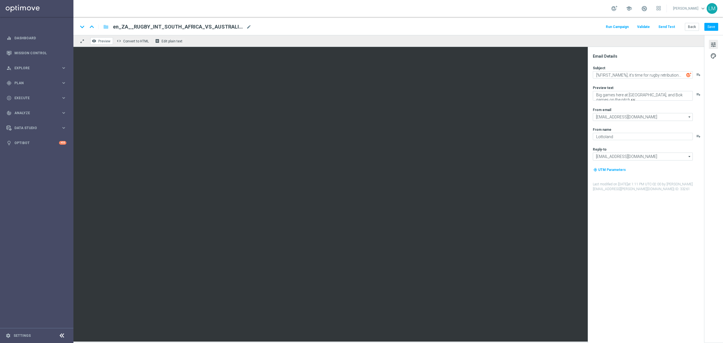
click at [103, 39] on span "Preview" at bounding box center [104, 41] width 12 height 4
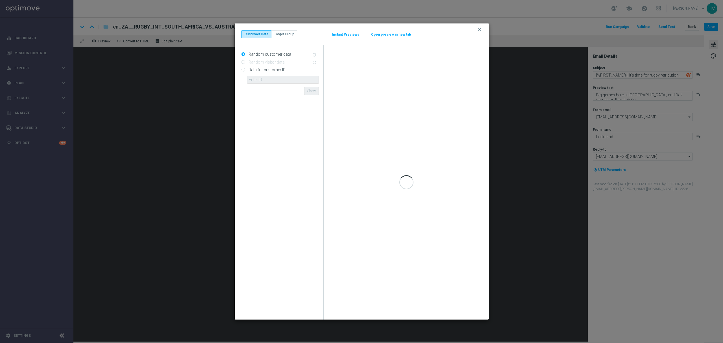
click at [268, 68] on label "Data for customer ID:" at bounding box center [266, 69] width 39 height 5
click at [245, 68] on input "Data for customer ID:" at bounding box center [243, 70] width 4 height 4
radio input "true"
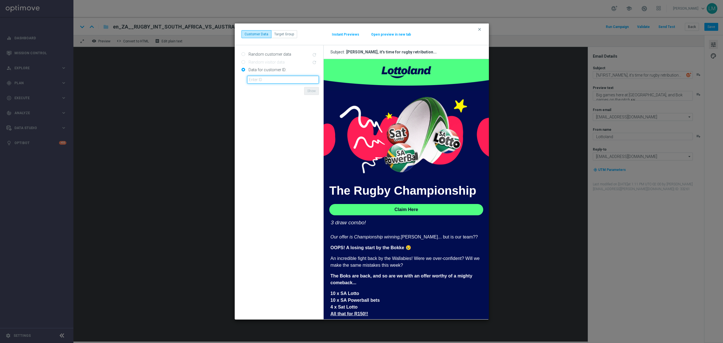
click at [287, 76] on input "text" at bounding box center [283, 80] width 72 height 8
type input "10505907"
click at [308, 92] on button "Show" at bounding box center [311, 91] width 15 height 8
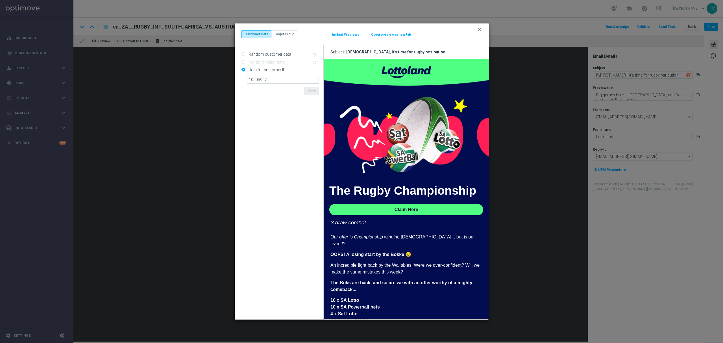
click at [379, 34] on button "Open preview in new tab" at bounding box center [391, 34] width 40 height 5
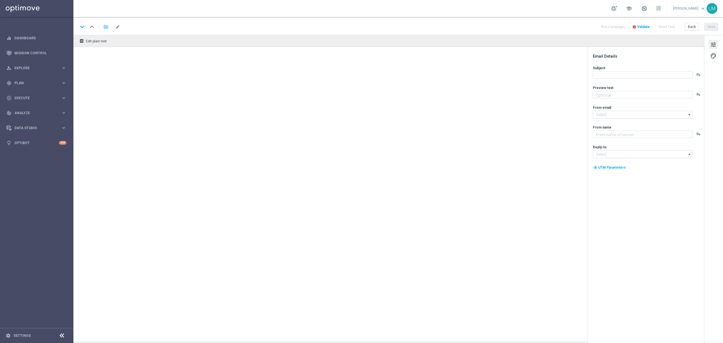
type textarea "Games are here to stay!"
type input "[EMAIL_ADDRESS][DOMAIN_NAME]"
type textarea "Lottoland"
type input "[EMAIL_ADDRESS][DOMAIN_NAME]"
